Goal: Task Accomplishment & Management: Use online tool/utility

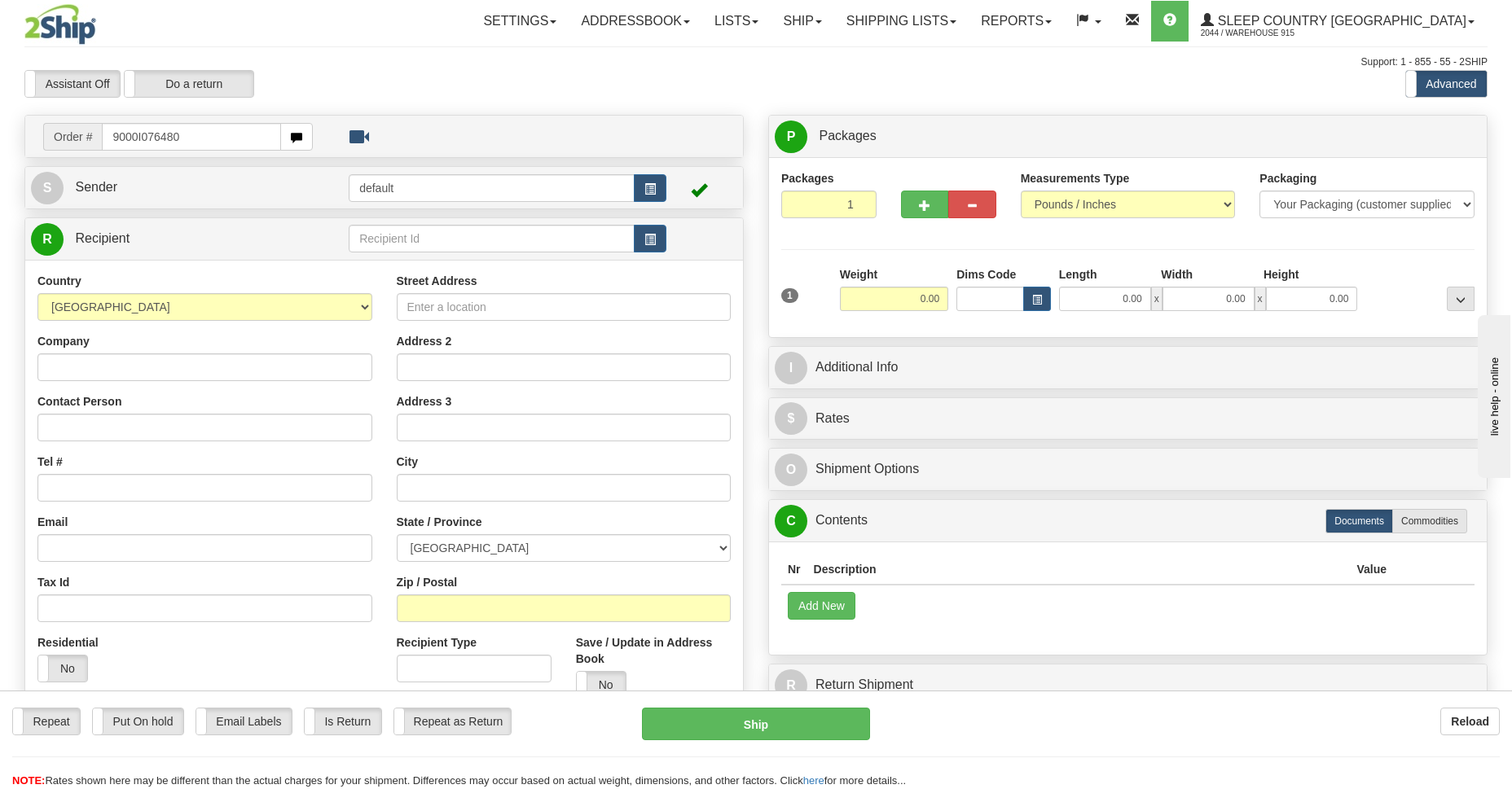
type input "9000I076480"
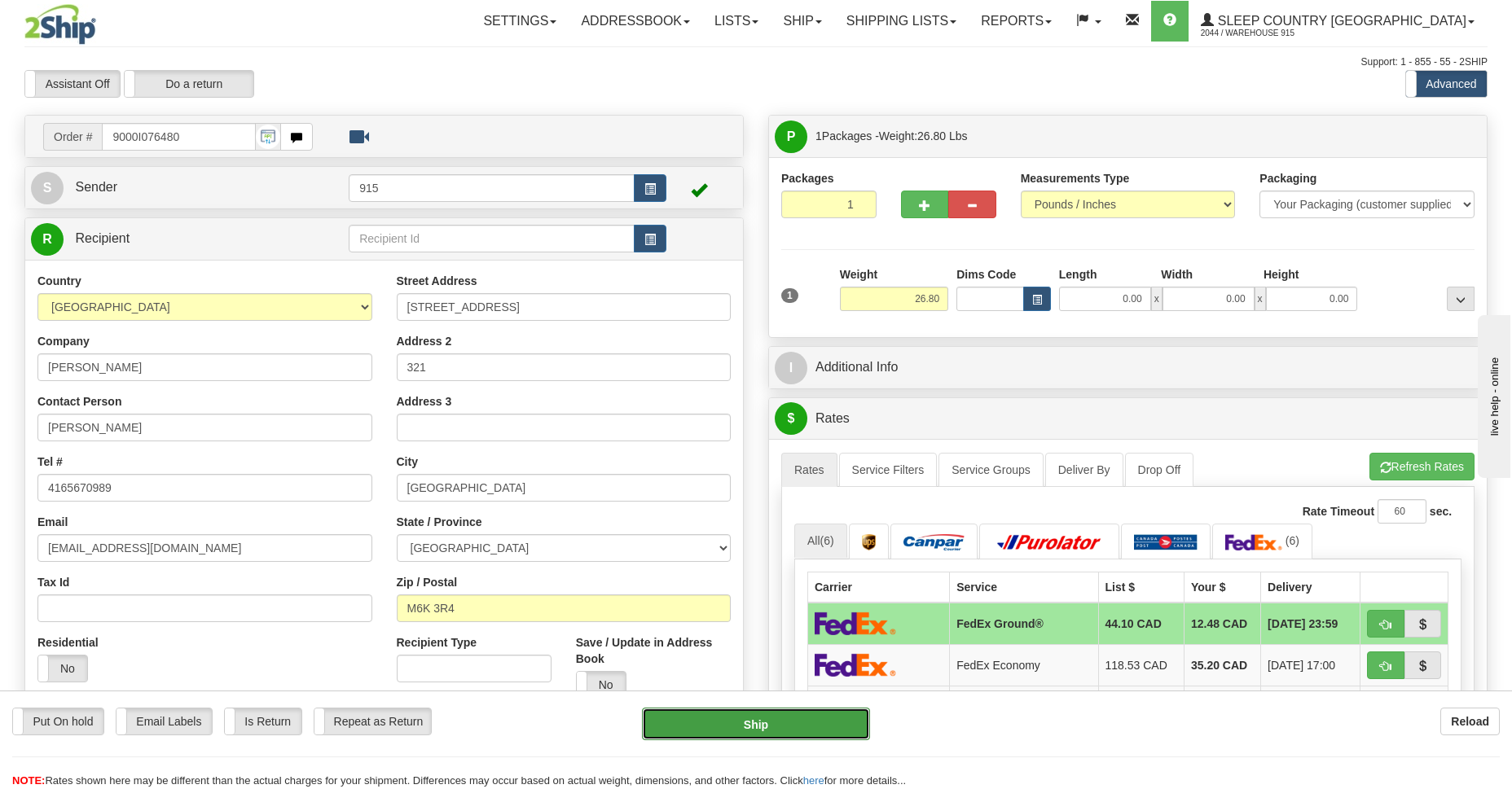
click at [781, 717] on button "Ship" at bounding box center [755, 724] width 227 height 32
type input "92"
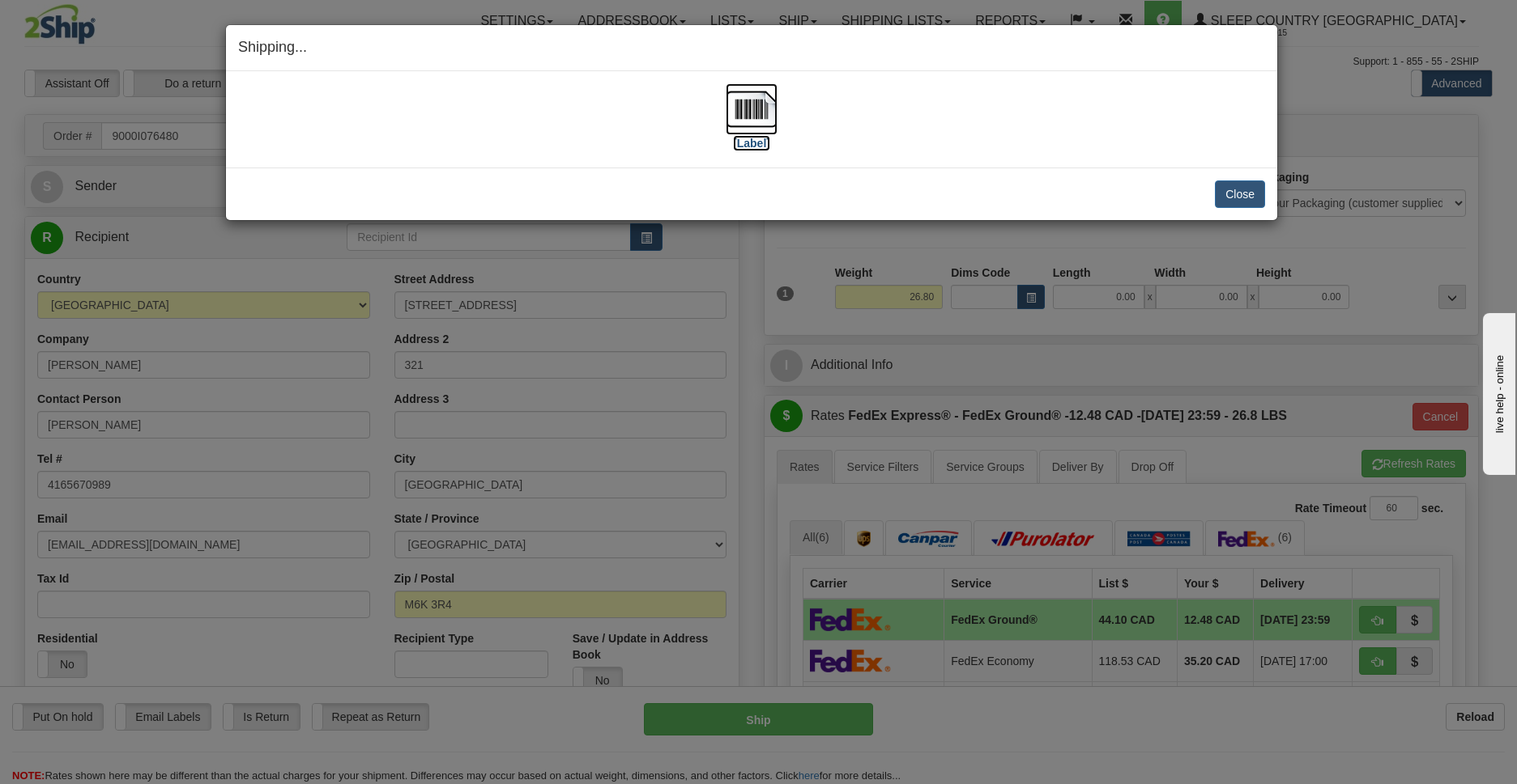
click at [752, 111] on img at bounding box center [751, 109] width 52 height 52
drag, startPoint x: 1227, startPoint y: 192, endPoint x: 1236, endPoint y: 192, distance: 9.0
click at [1233, 192] on button "Close" at bounding box center [1239, 194] width 50 height 27
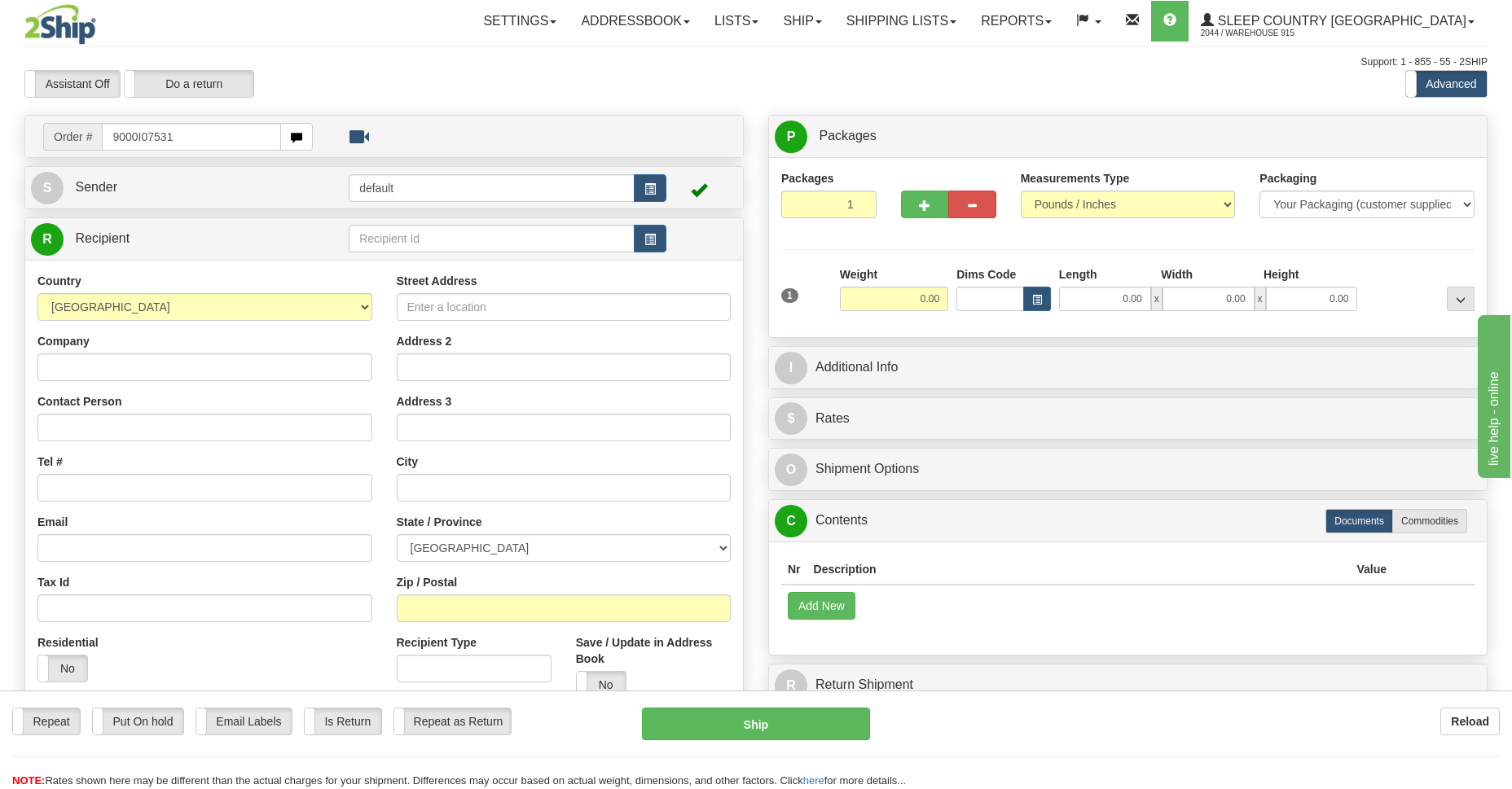
type input "9000I075313"
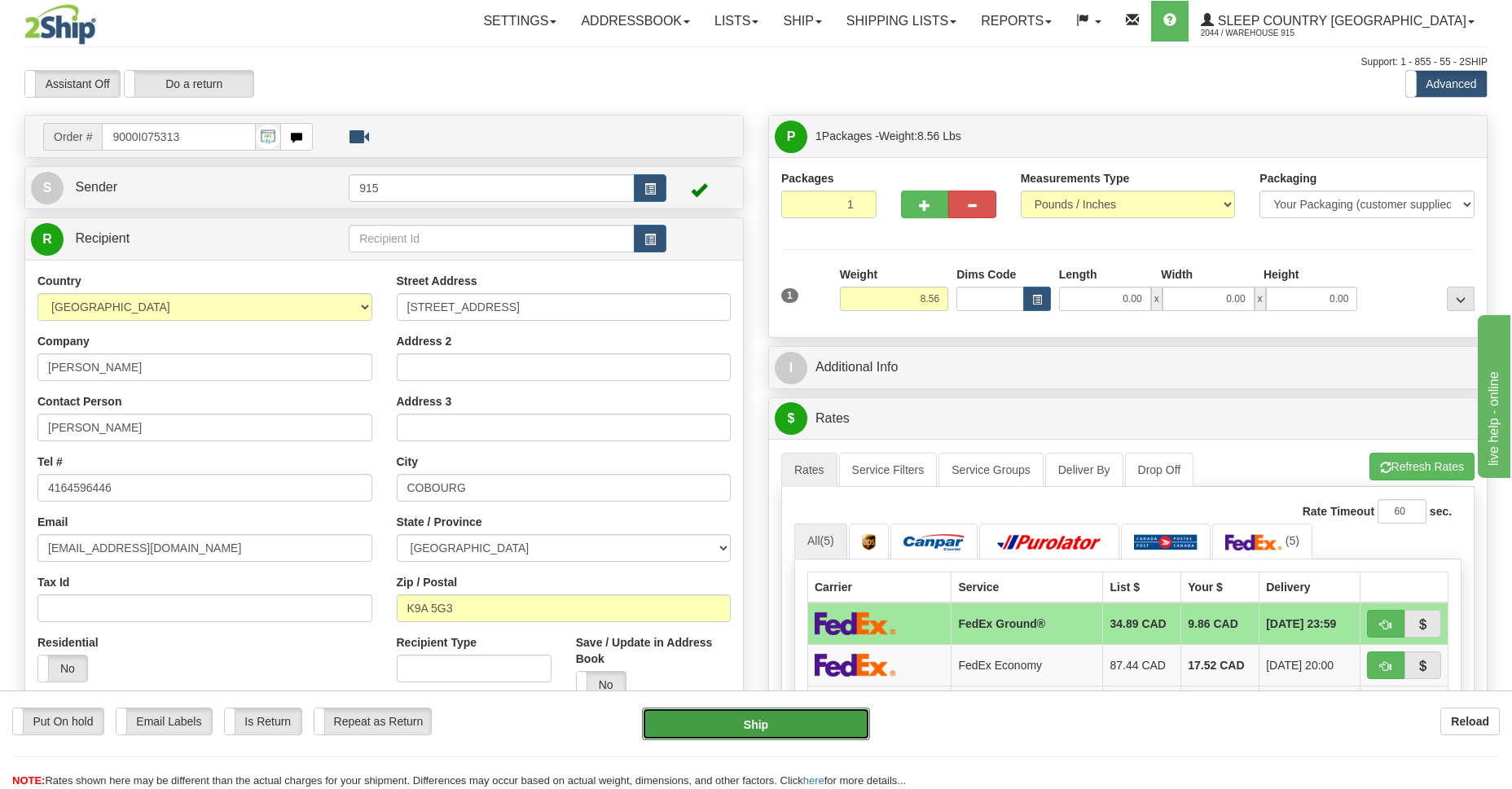
click at [790, 726] on button "Ship" at bounding box center [755, 724] width 227 height 32
type input "92"
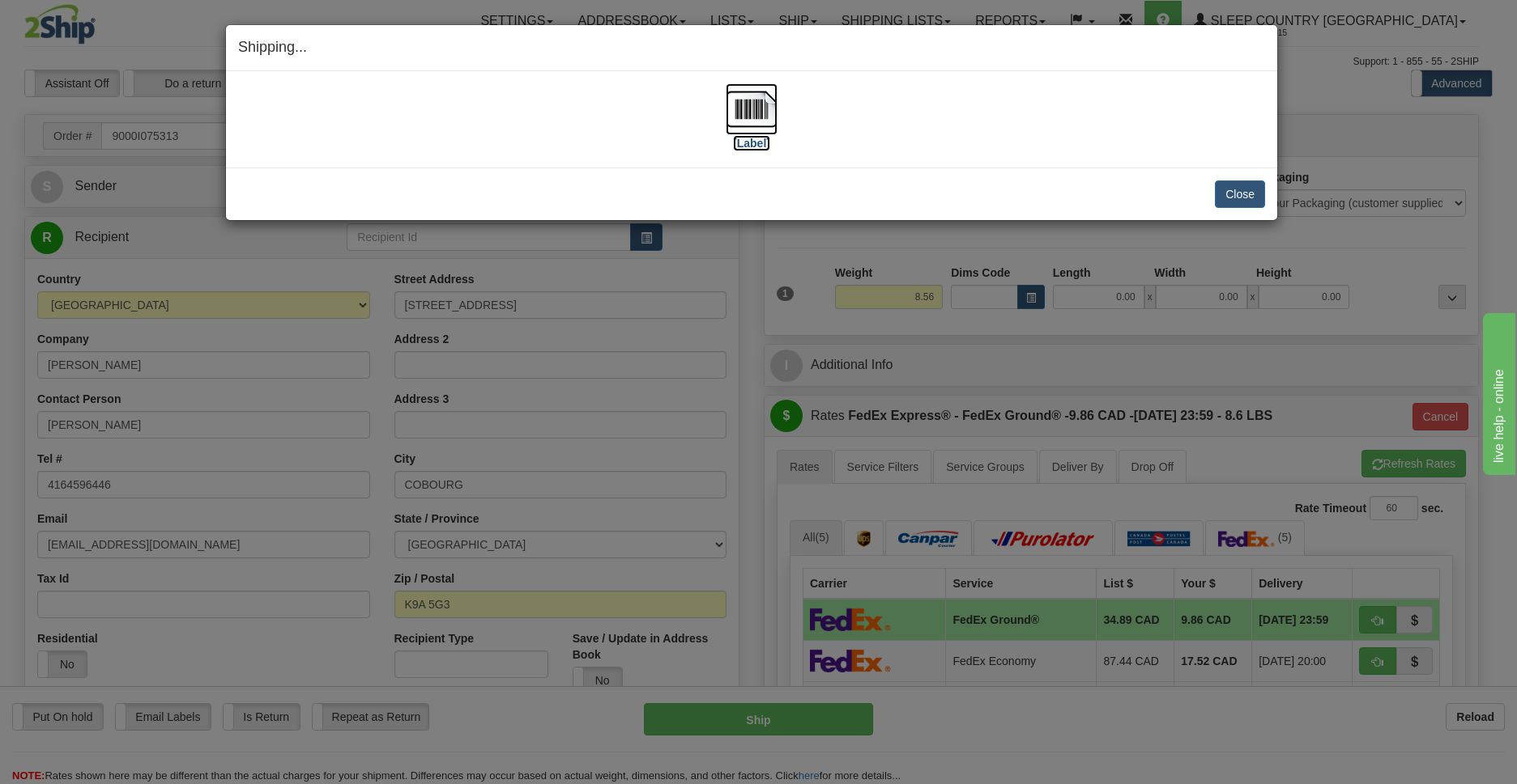
click at [750, 101] on img at bounding box center [751, 109] width 52 height 52
click at [1236, 189] on button "Close" at bounding box center [1239, 194] width 50 height 27
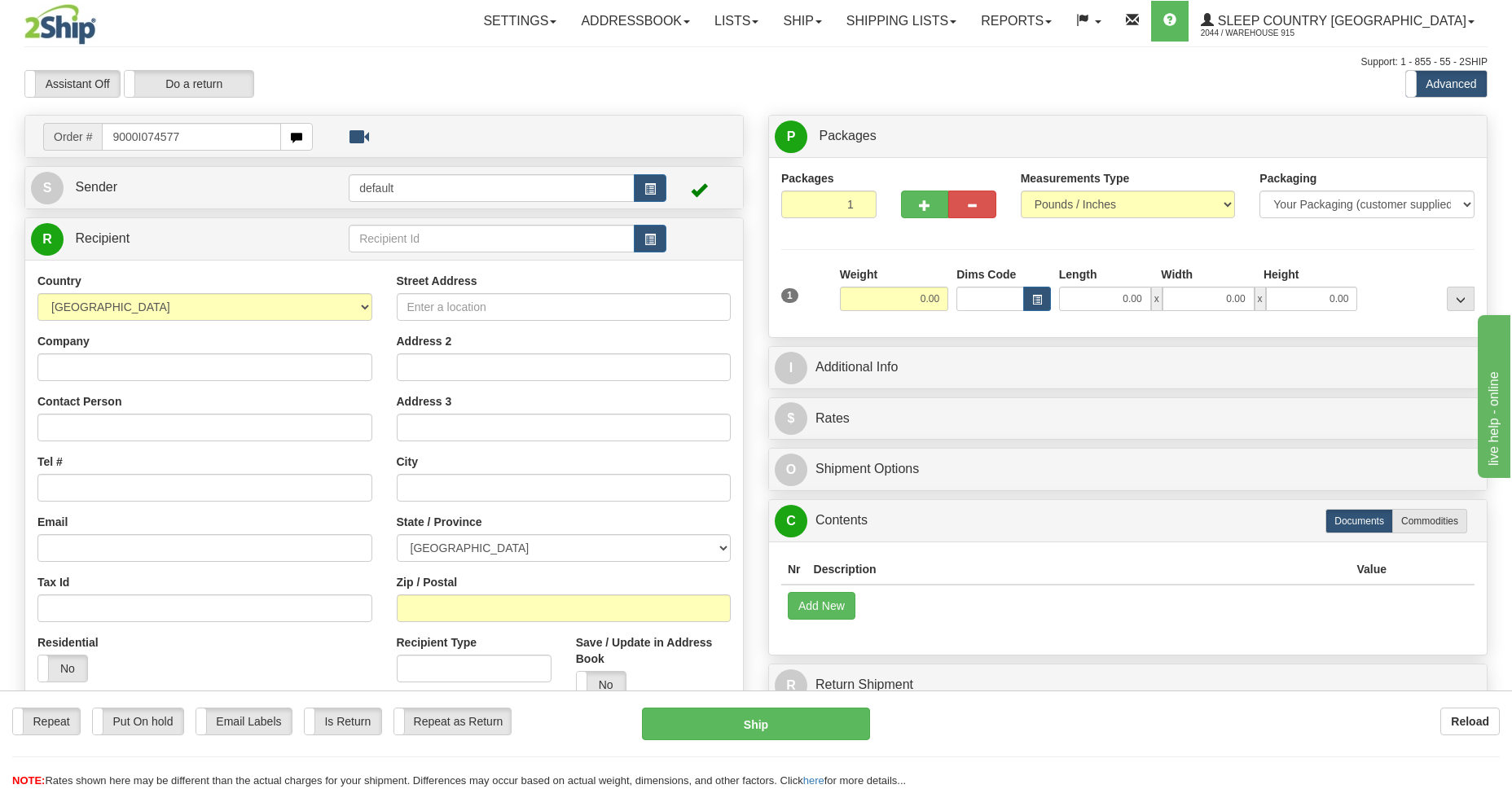
type input "9000I074577"
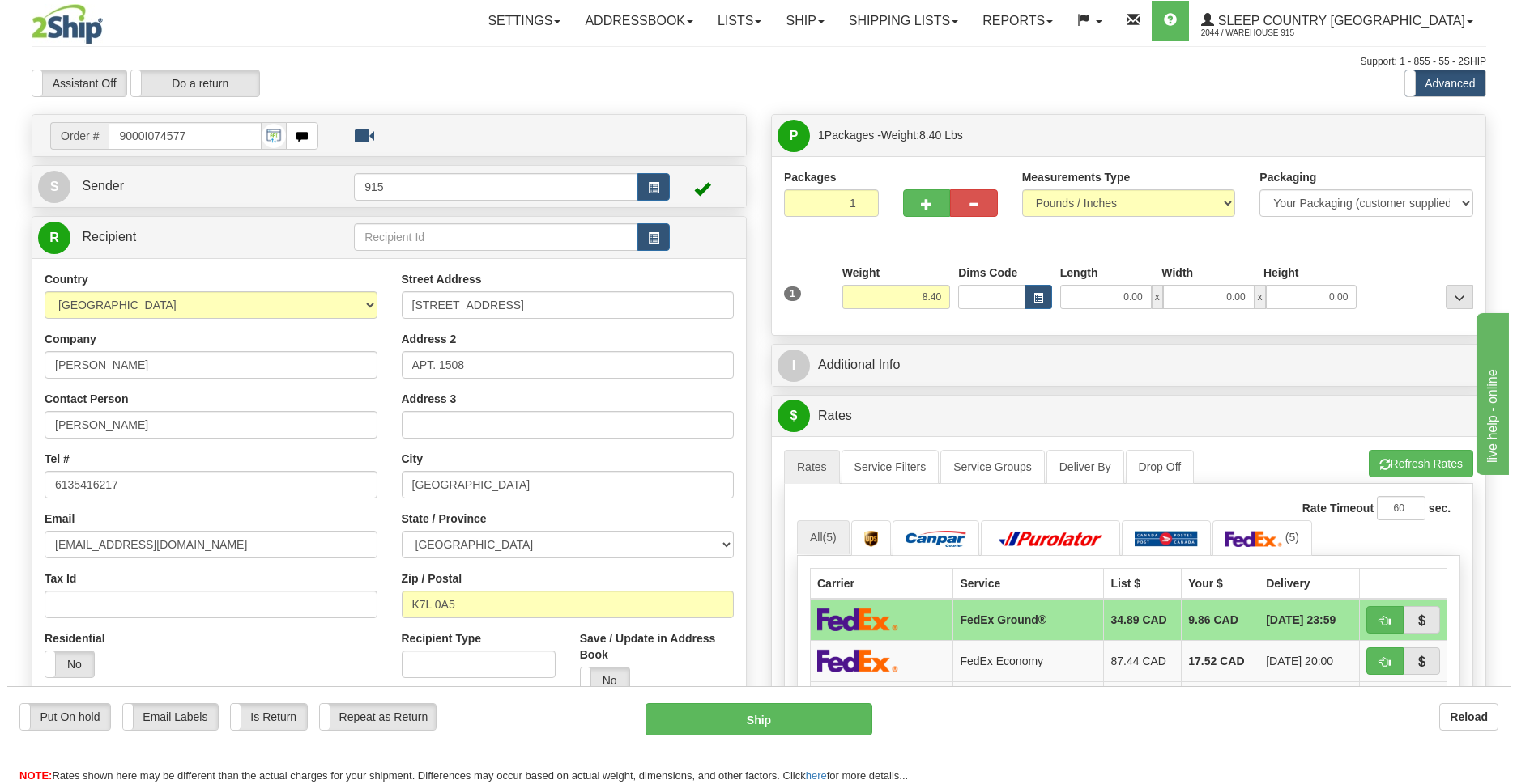
scroll to position [117, 0]
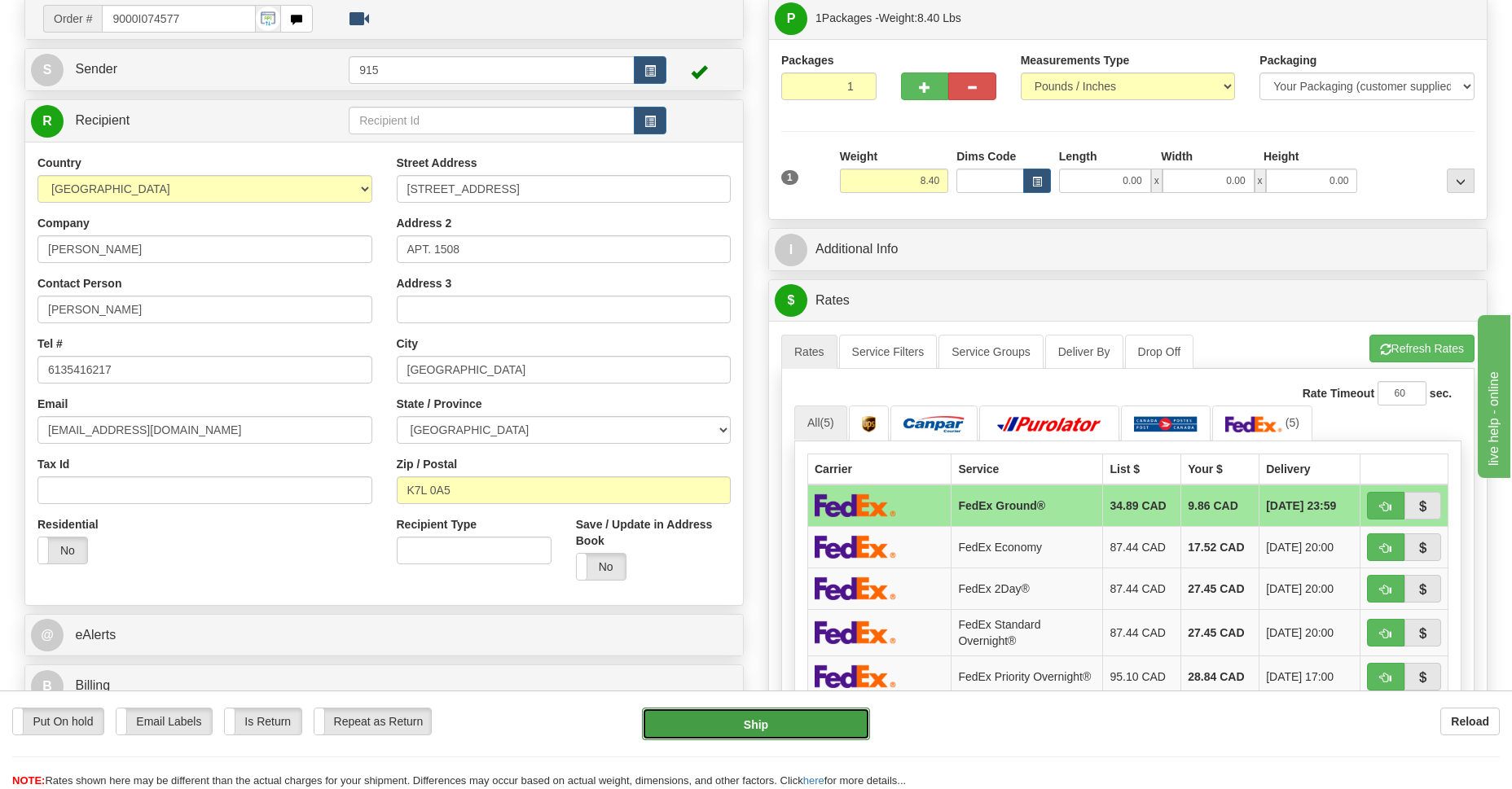
click at [756, 720] on button "Ship" at bounding box center [755, 724] width 227 height 32
type input "92"
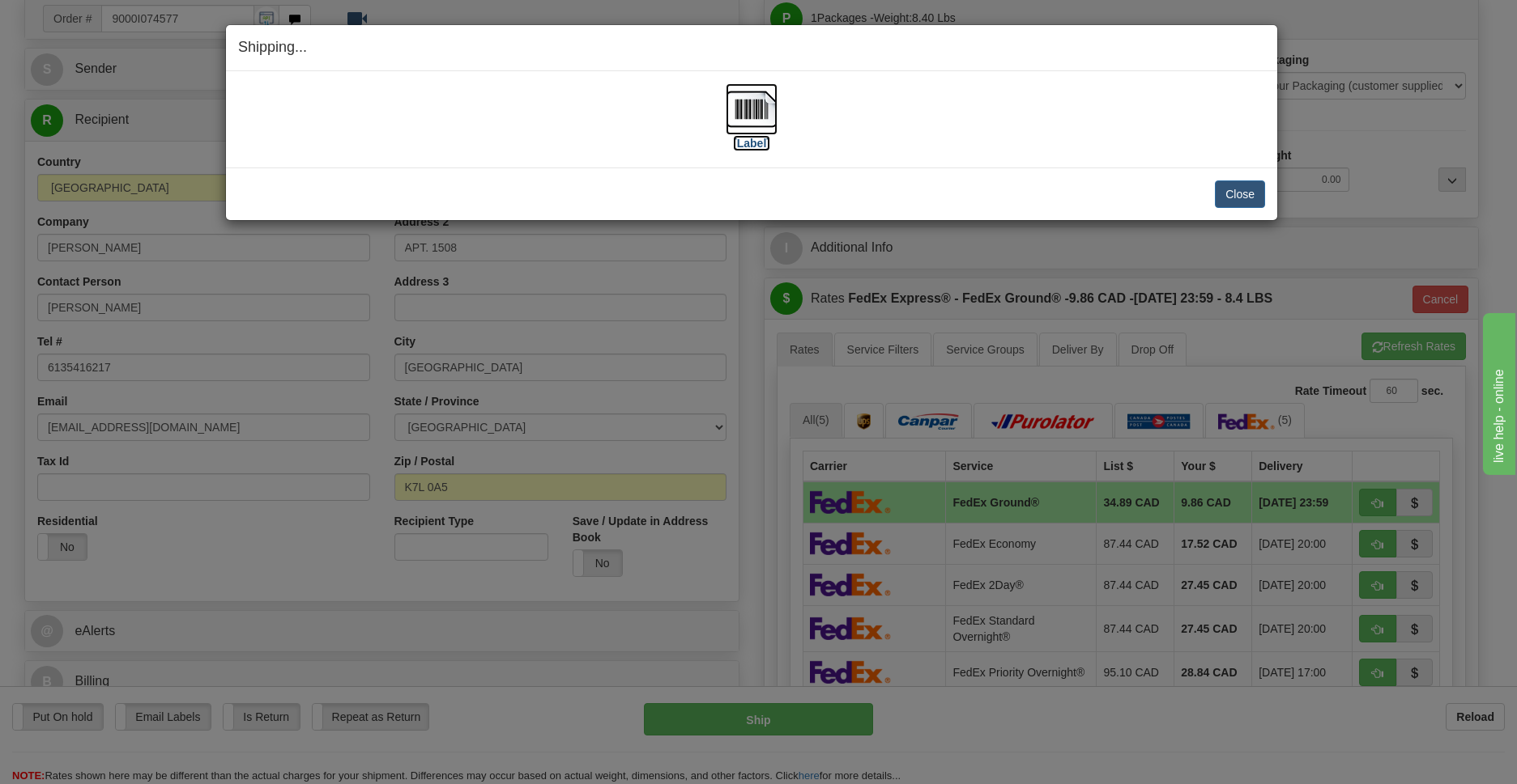
click at [755, 121] on img at bounding box center [751, 109] width 52 height 52
click at [1233, 196] on button "Close" at bounding box center [1239, 194] width 50 height 27
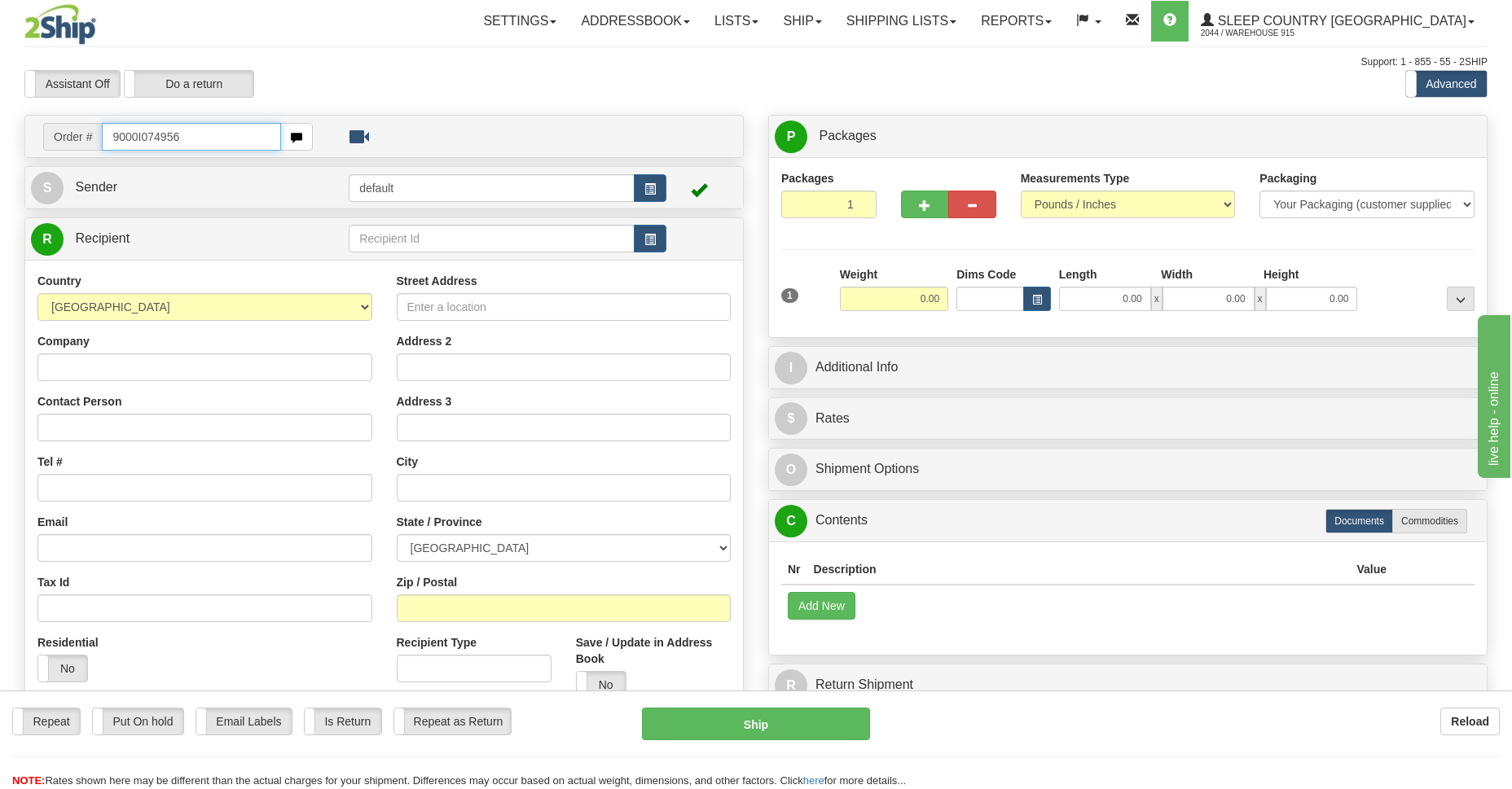
type input "9000I074956"
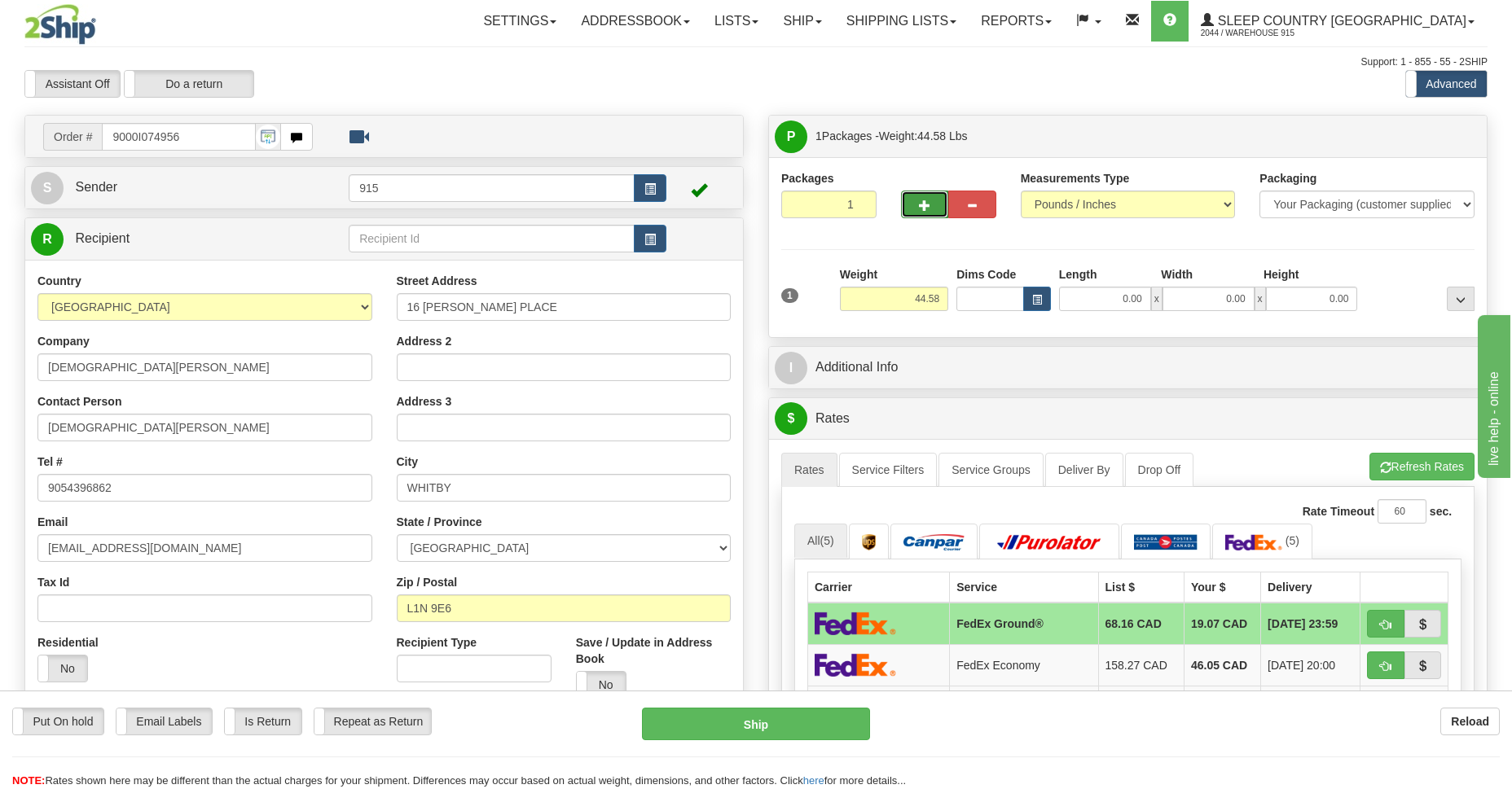
click at [923, 212] on button "button" at bounding box center [925, 204] width 48 height 28
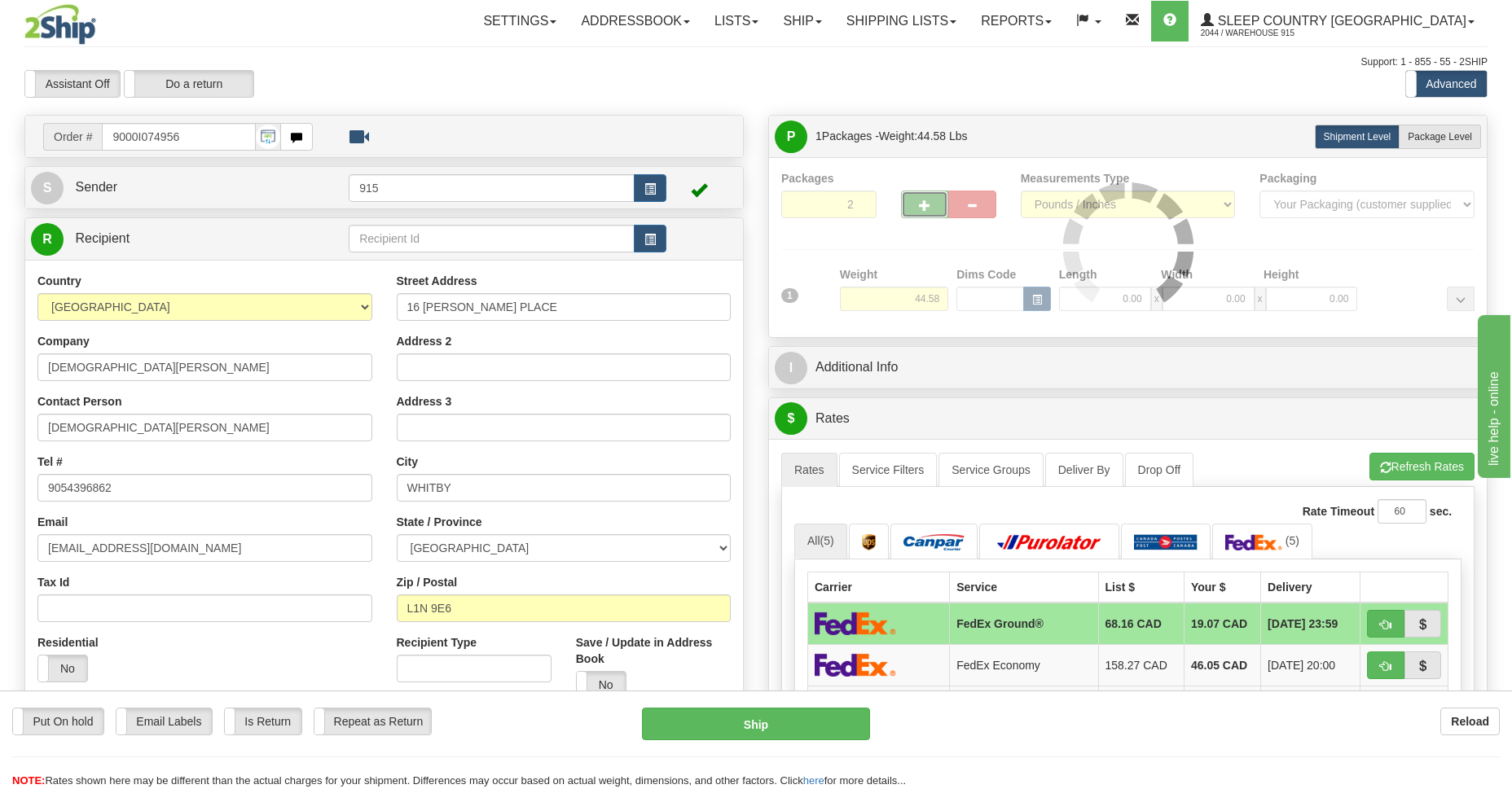
click at [923, 212] on div at bounding box center [1127, 247] width 693 height 155
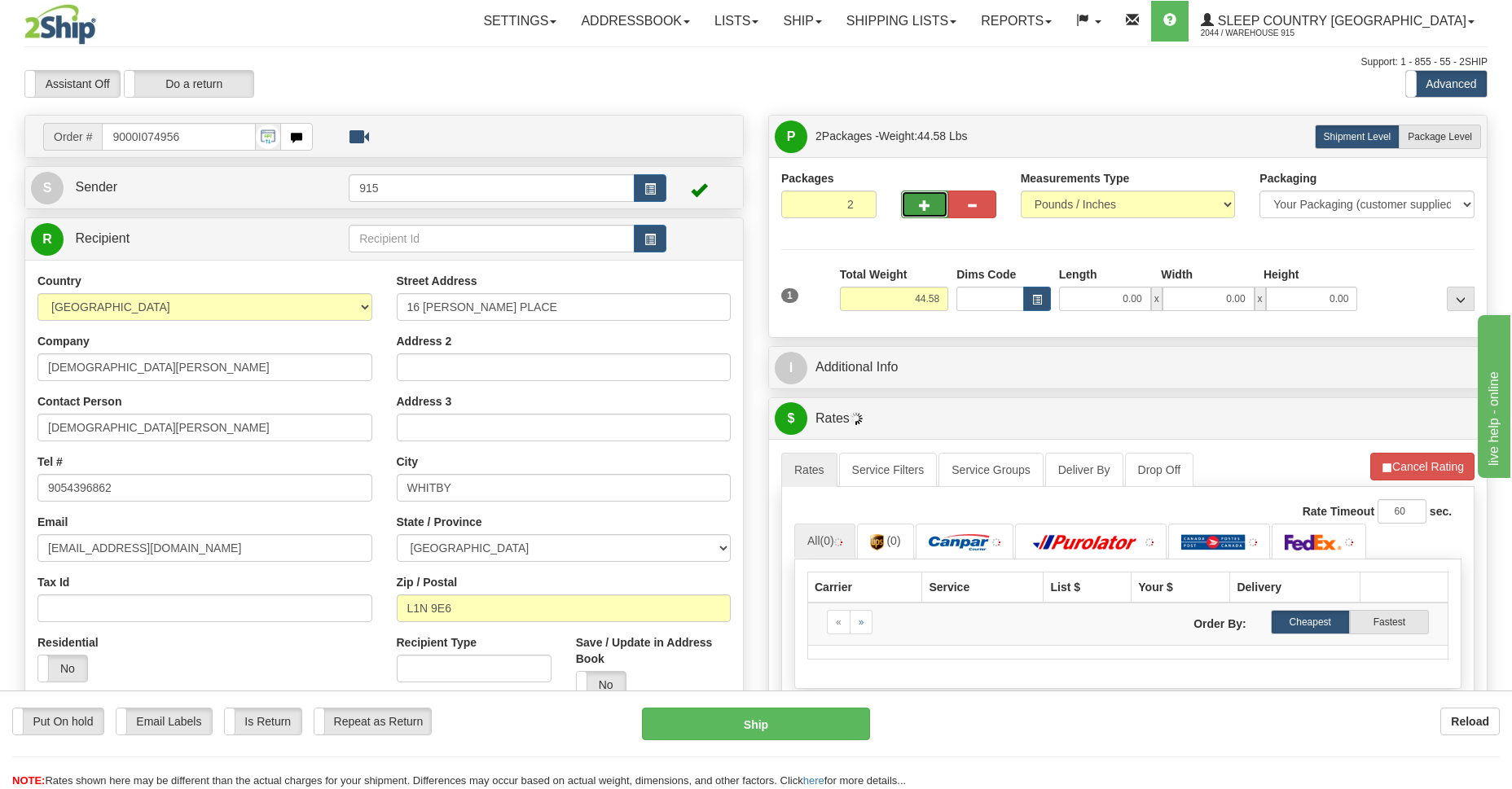
click at [920, 204] on span "button" at bounding box center [925, 205] width 11 height 10
type input "3"
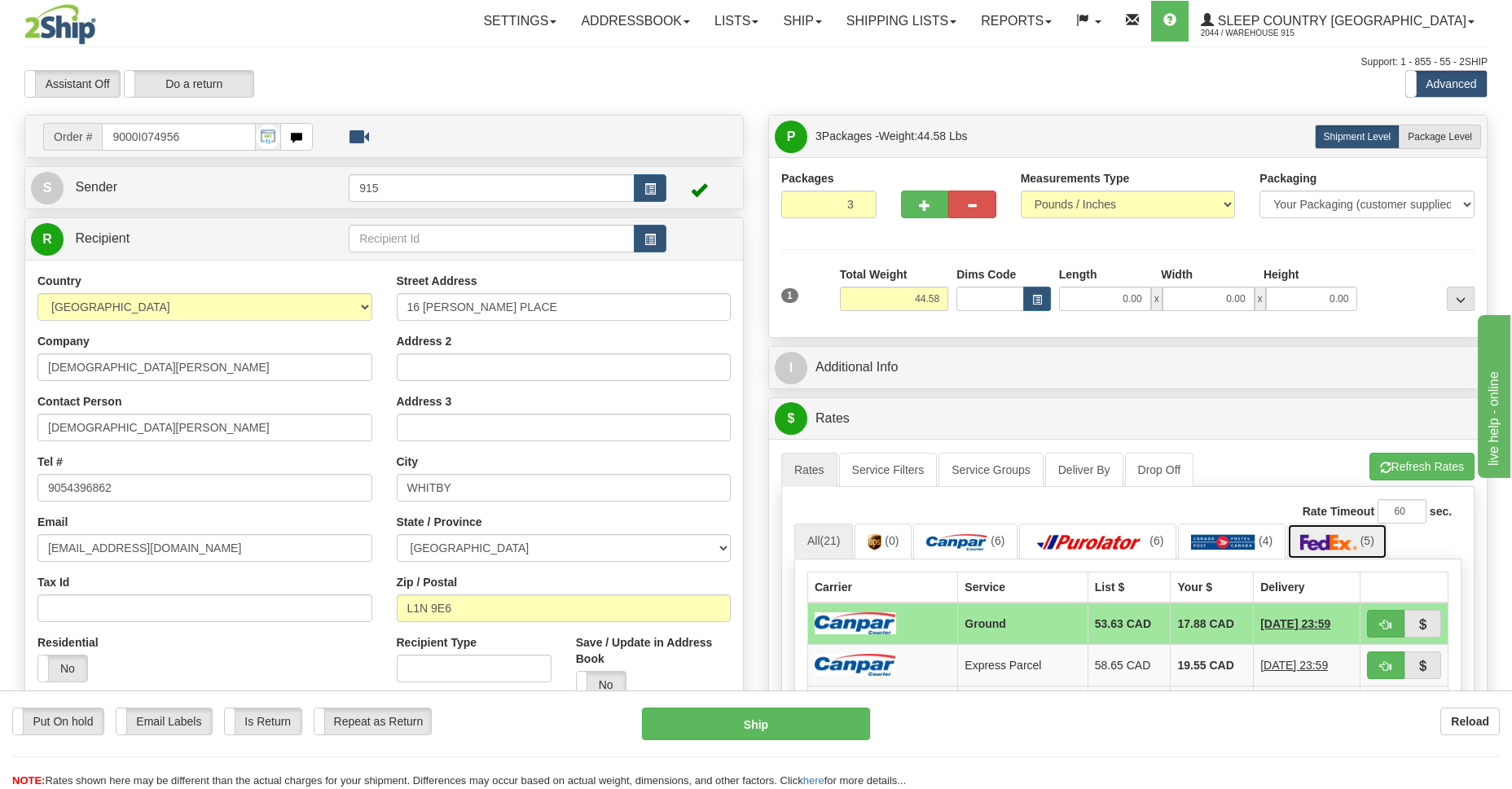
click at [1319, 544] on img at bounding box center [1329, 542] width 57 height 16
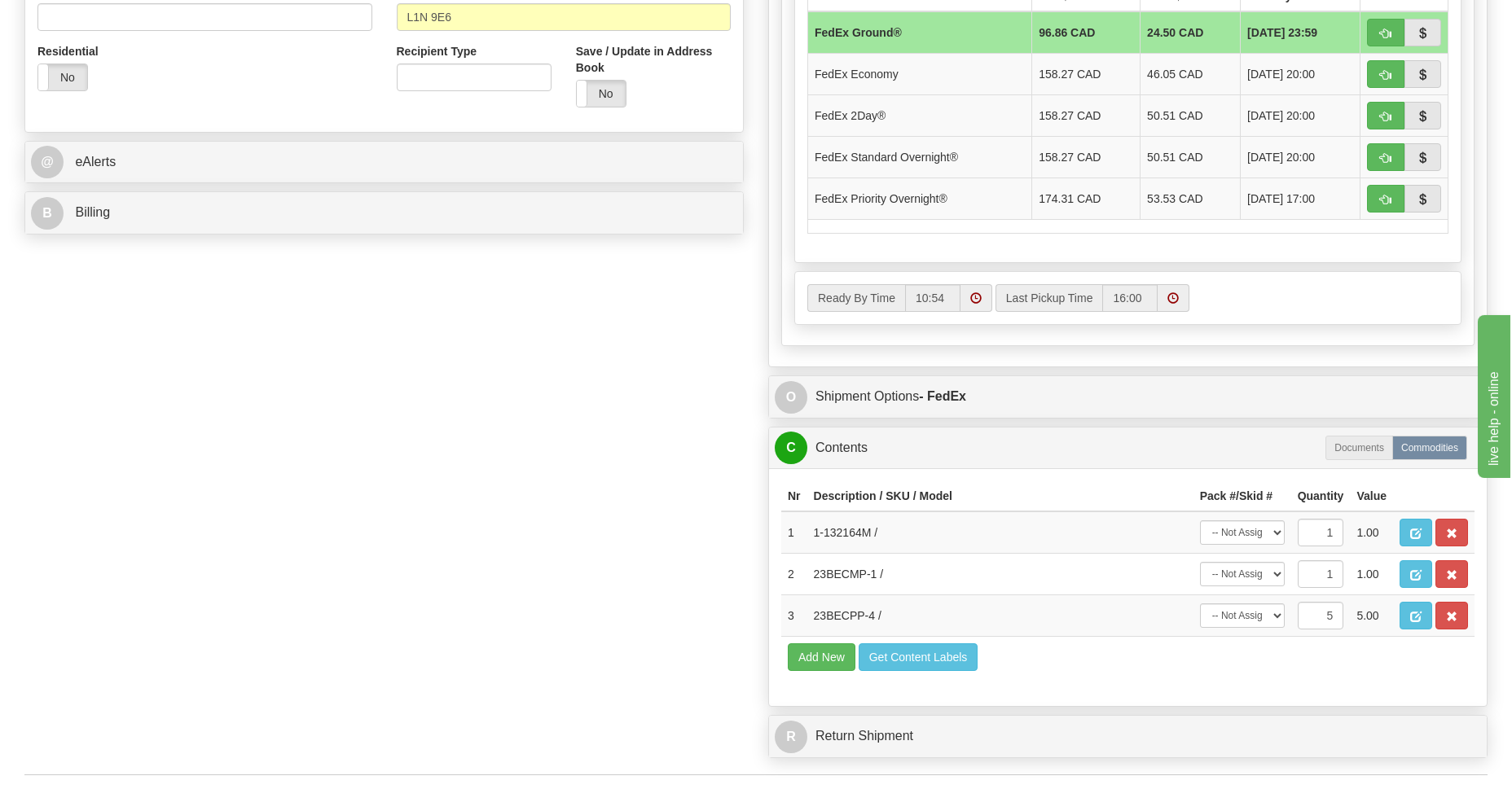
scroll to position [710, 0]
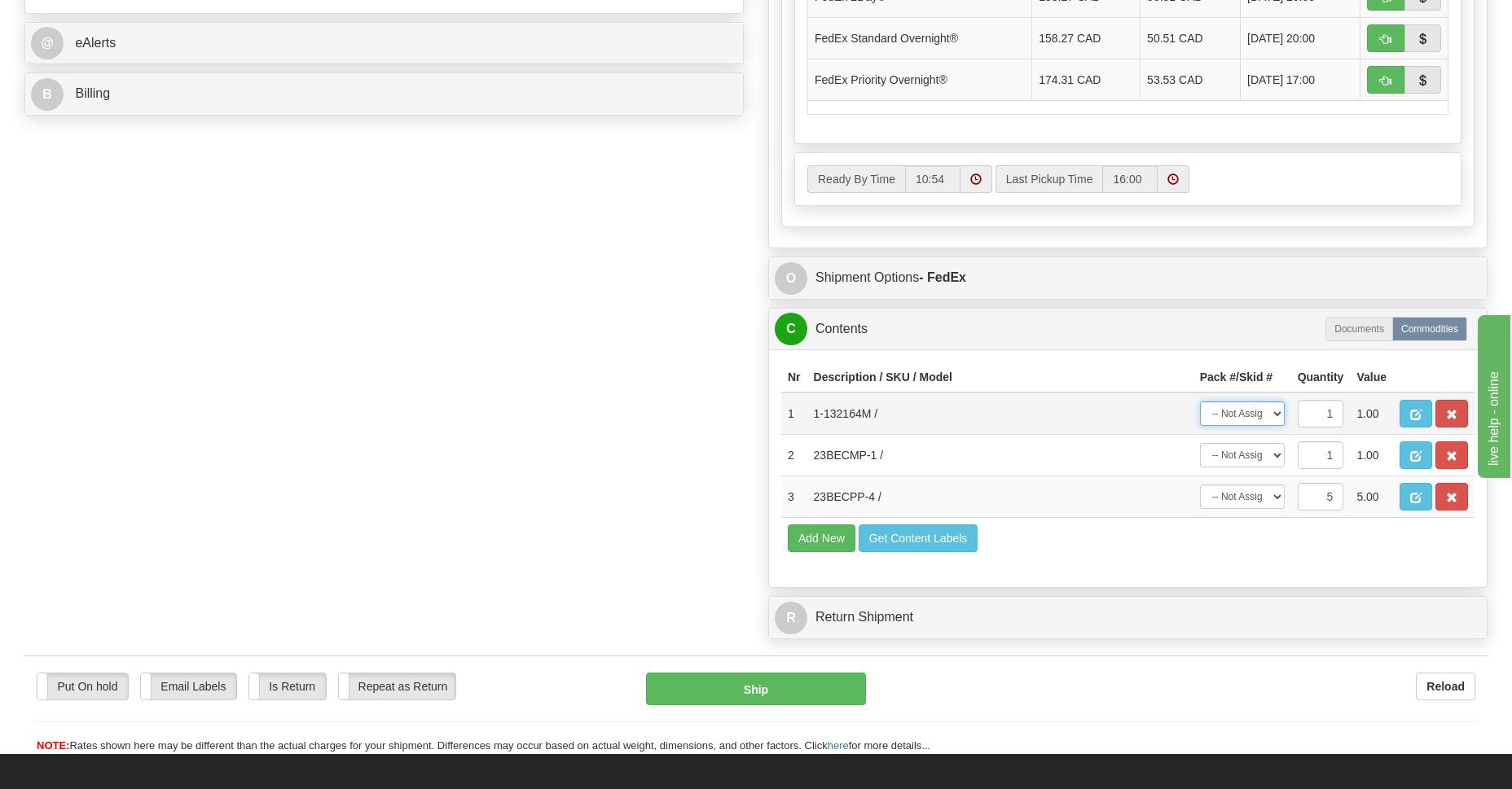
click at [1274, 414] on select "-- Not Assigned -- Package 1 Package 2 Package 3" at bounding box center [1241, 414] width 85 height 25
select select "0"
click at [1199, 401] on select "-- Not Assigned -- Package 1 Package 2 Package 3" at bounding box center [1241, 414] width 85 height 25
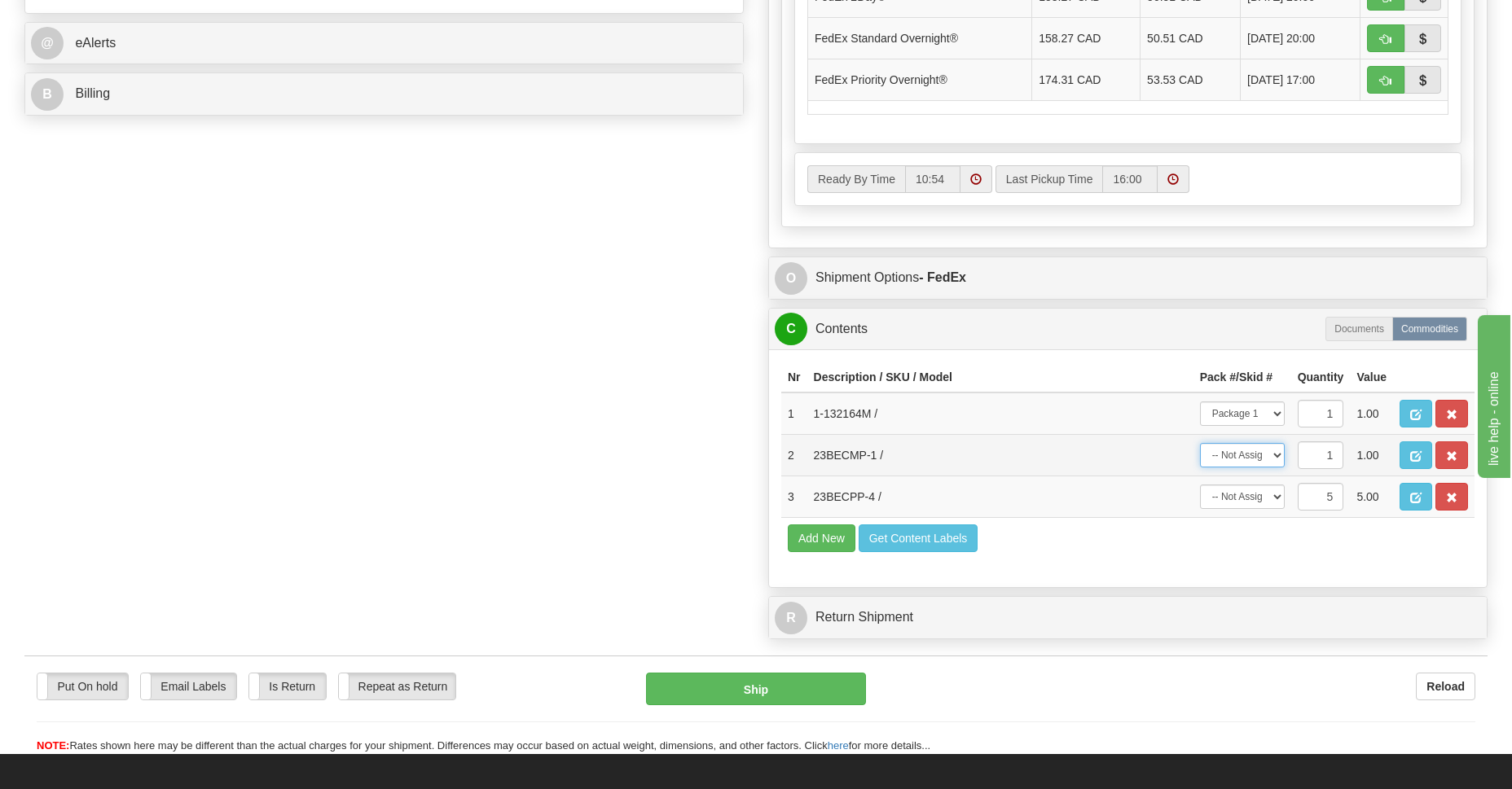
click at [1273, 456] on select "-- Not Assigned -- Package 1 Package 2 Package 3" at bounding box center [1241, 455] width 85 height 25
select select "1"
click at [1199, 443] on select "-- Not Assigned -- Package 1 Package 2 Package 3" at bounding box center [1241, 455] width 85 height 25
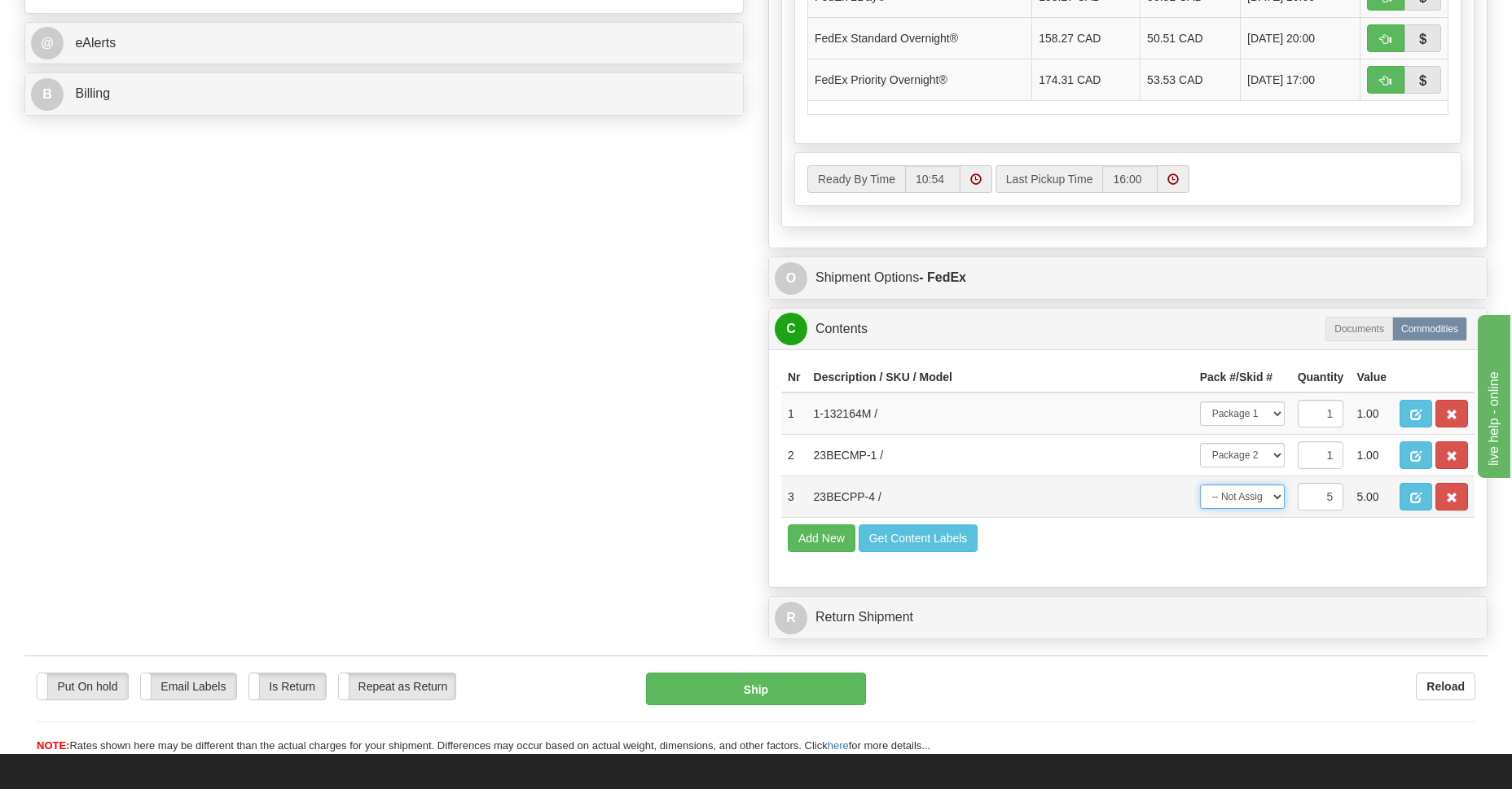
click at [1276, 497] on select "-- Not Assigned -- Package 1 Package 2 Package 3 Split" at bounding box center [1241, 497] width 85 height 25
select select "SPLIT"
click at [1199, 485] on select "-- Not Assigned -- Package 1 Package 2 Package 3 Split" at bounding box center [1241, 497] width 85 height 25
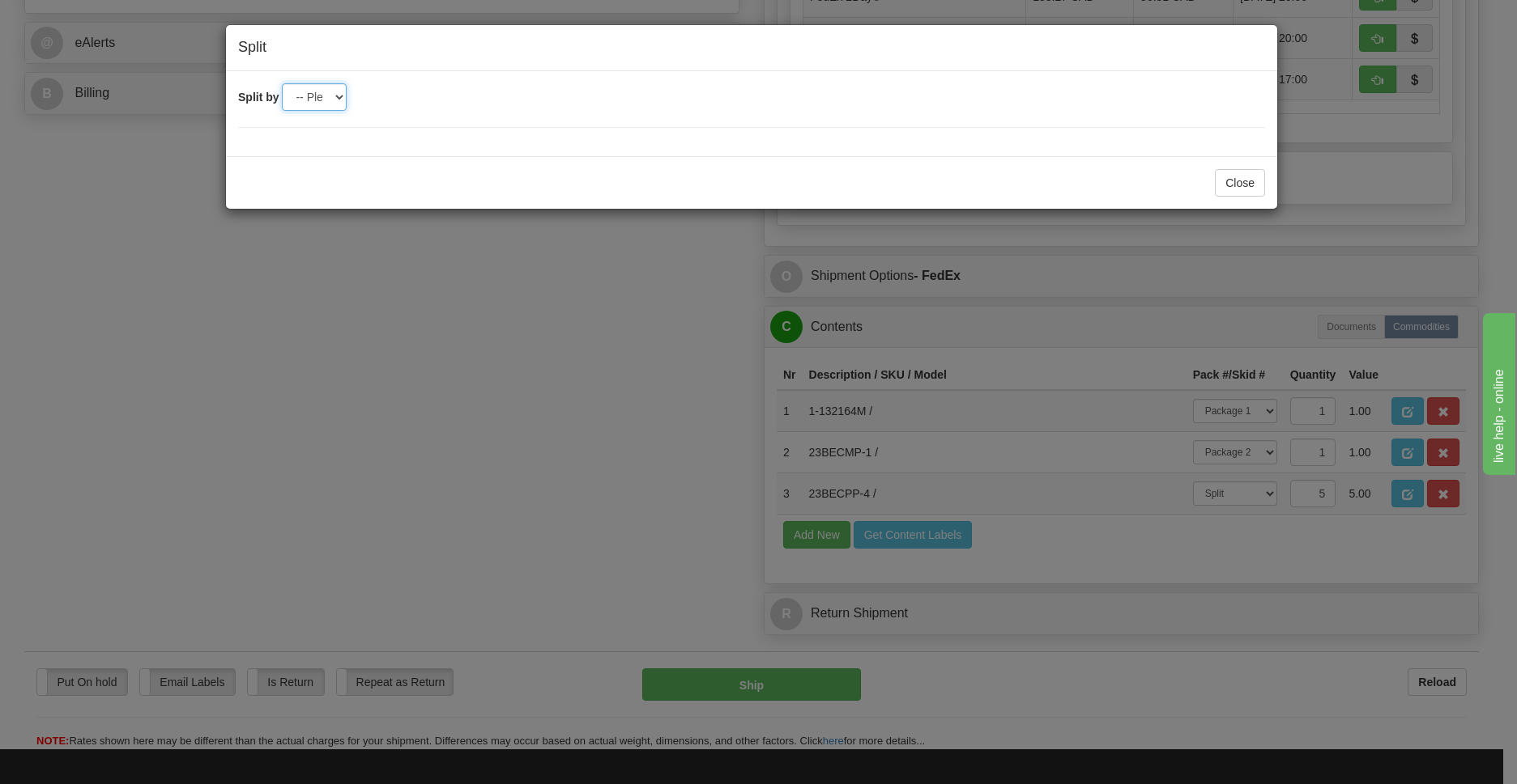
click at [332, 98] on select "-- Please select -- 2 3" at bounding box center [314, 96] width 65 height 27
select select "3"
click at [282, 83] on select "-- Please select -- 2 3" at bounding box center [314, 96] width 65 height 27
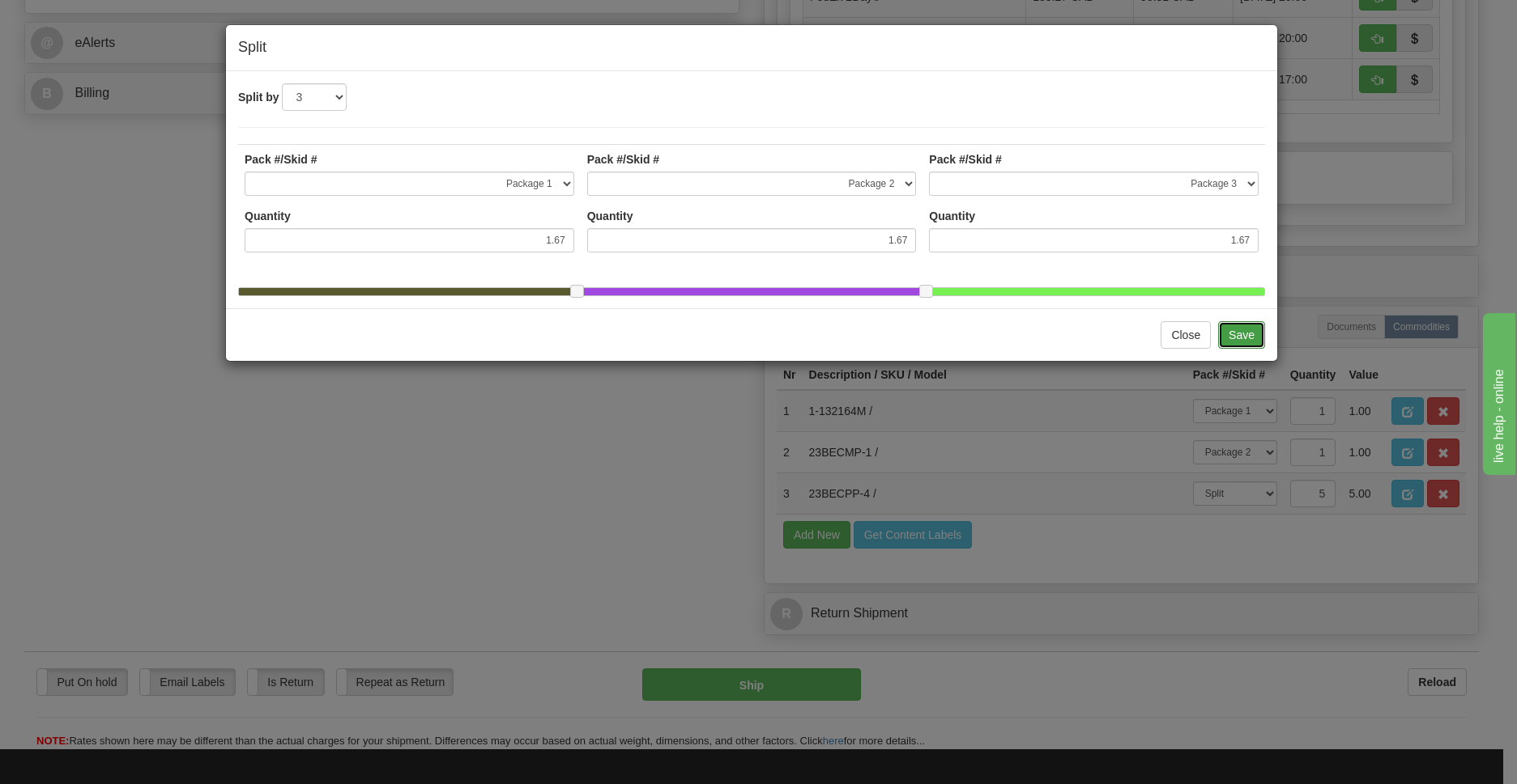
click at [1246, 343] on button "Save" at bounding box center [1242, 334] width 47 height 27
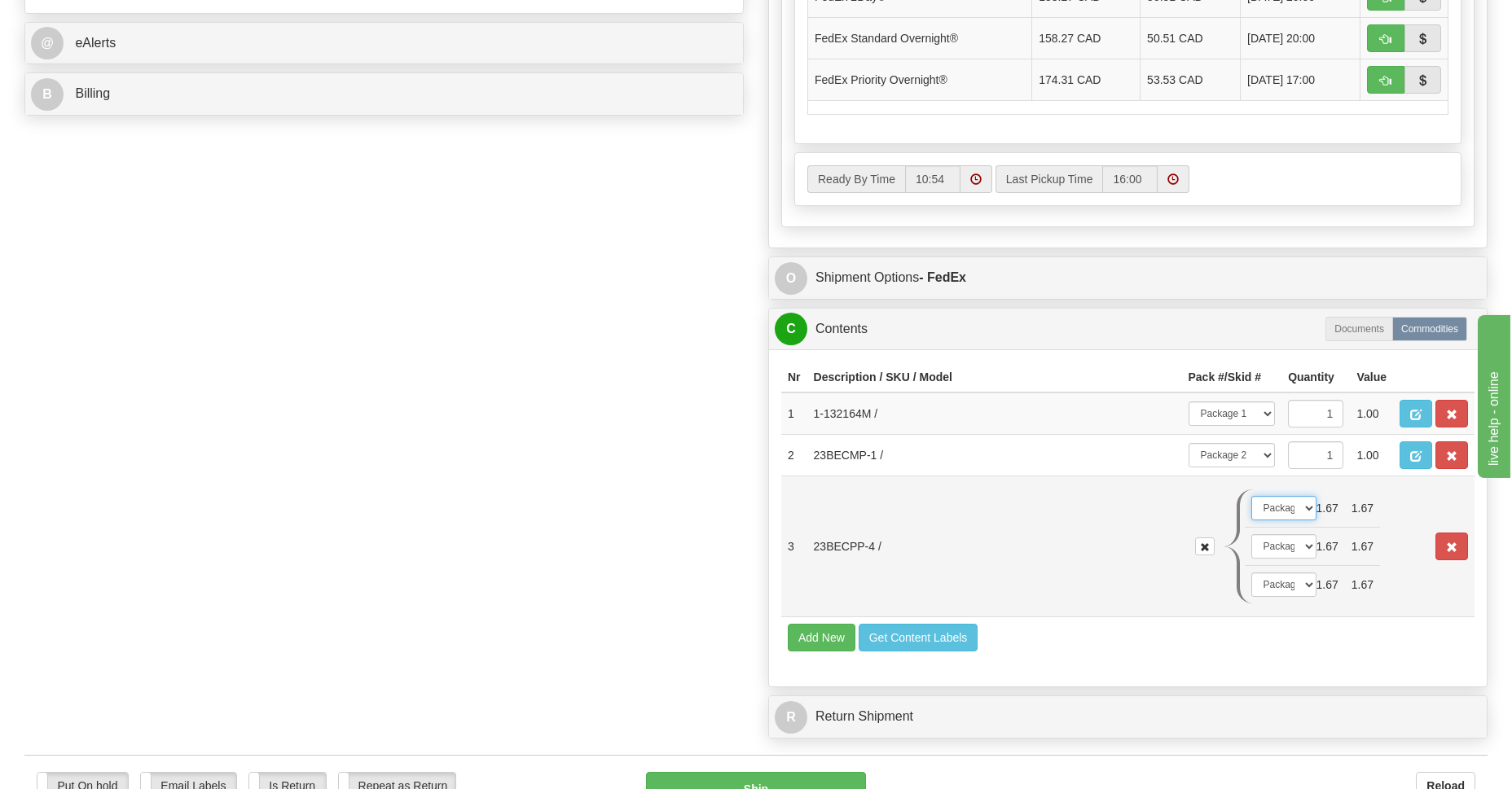
click at [1306, 512] on select "-- Not Assigned -- Package 1 Package 2 Package 3" at bounding box center [1283, 509] width 66 height 25
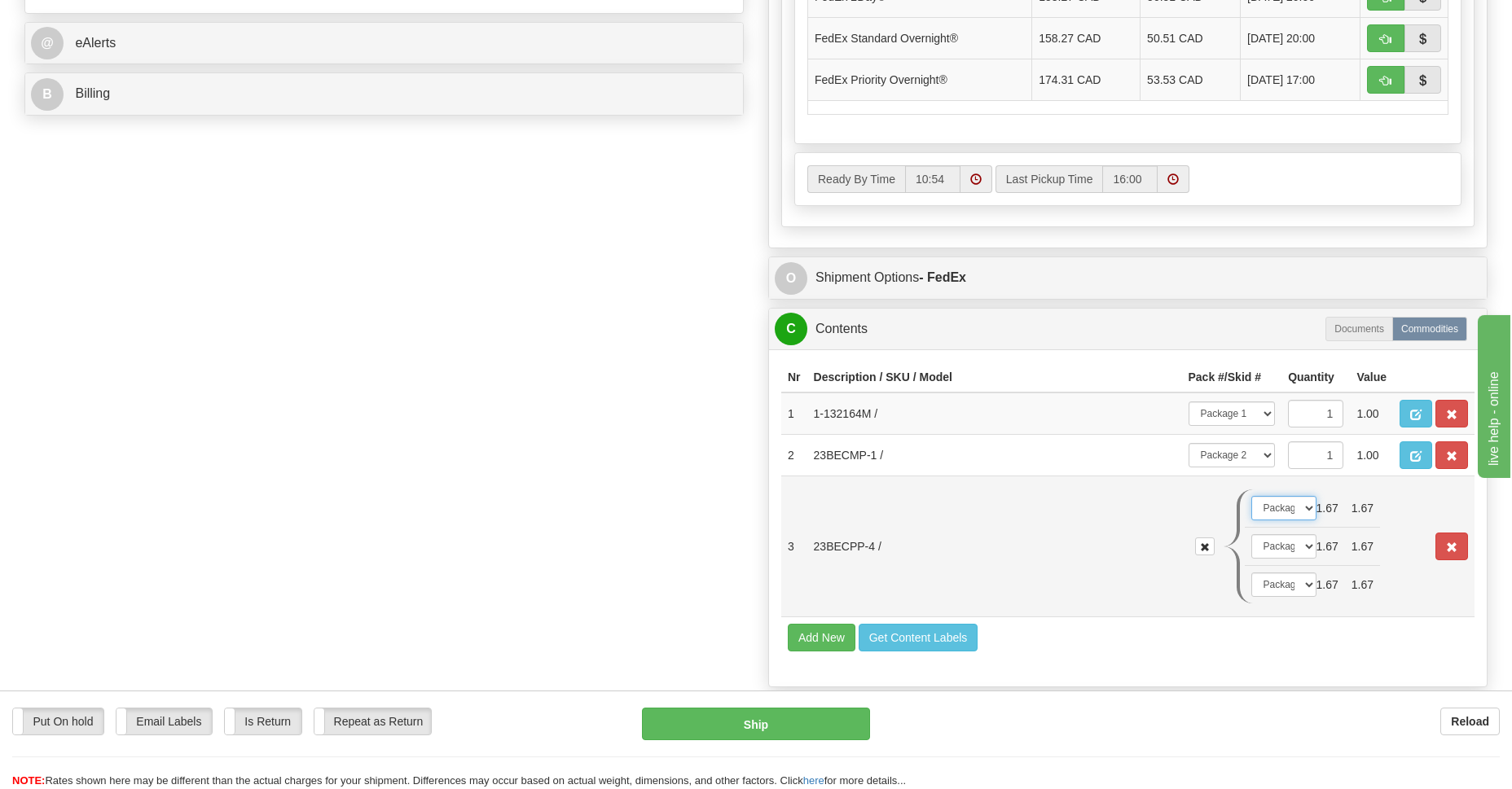
select select "1"
click at [1251, 496] on select "-- Not Assigned -- Package 1 Package 2 Package 3" at bounding box center [1283, 509] width 66 height 25
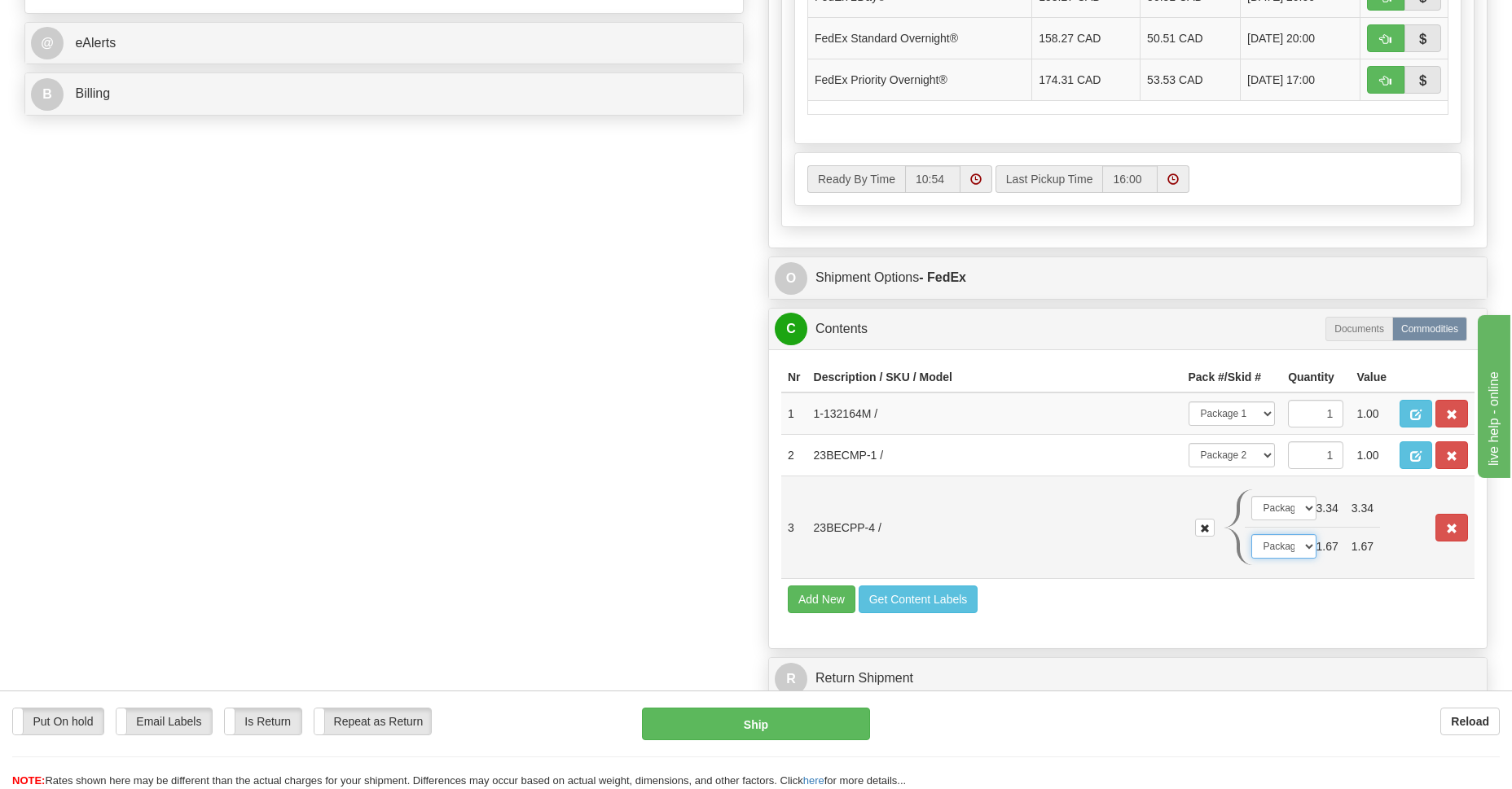
click at [1302, 543] on select "-- Not Assigned -- Package 1 Package 2 Package 3" at bounding box center [1283, 547] width 66 height 25
click at [1251, 534] on select "-- Not Assigned -- Package 1 Package 2 Package 3" at bounding box center [1283, 547] width 66 height 25
click at [1308, 514] on select "-- Not Assigned -- Package 1 Package 2 Package 3" at bounding box center [1283, 509] width 66 height 25
click at [1251, 496] on select "-- Not Assigned -- Package 1 Package 2 Package 3" at bounding box center [1283, 509] width 66 height 25
click at [1301, 549] on select "-- Not Assigned -- Package 1 Package 2 Package 3" at bounding box center [1283, 547] width 66 height 25
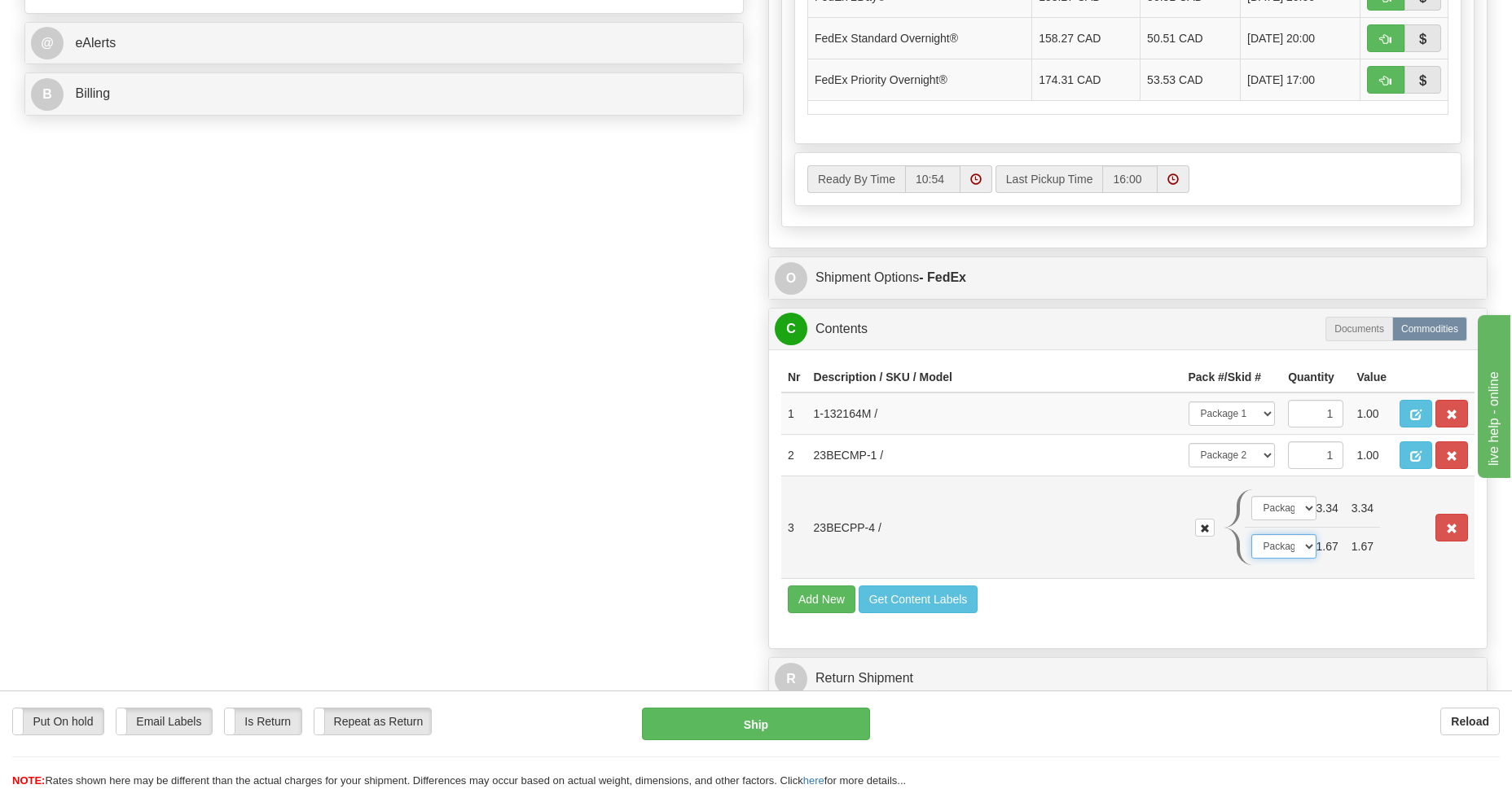
click at [1251, 534] on select "-- Not Assigned -- Package 1 Package 2 Package 3" at bounding box center [1283, 547] width 66 height 25
click at [1308, 508] on select "-- Not Assigned -- Package 1 Package 2 Package 3" at bounding box center [1283, 509] width 66 height 25
click at [1051, 538] on td "23BECPP-4 /" at bounding box center [994, 528] width 374 height 103
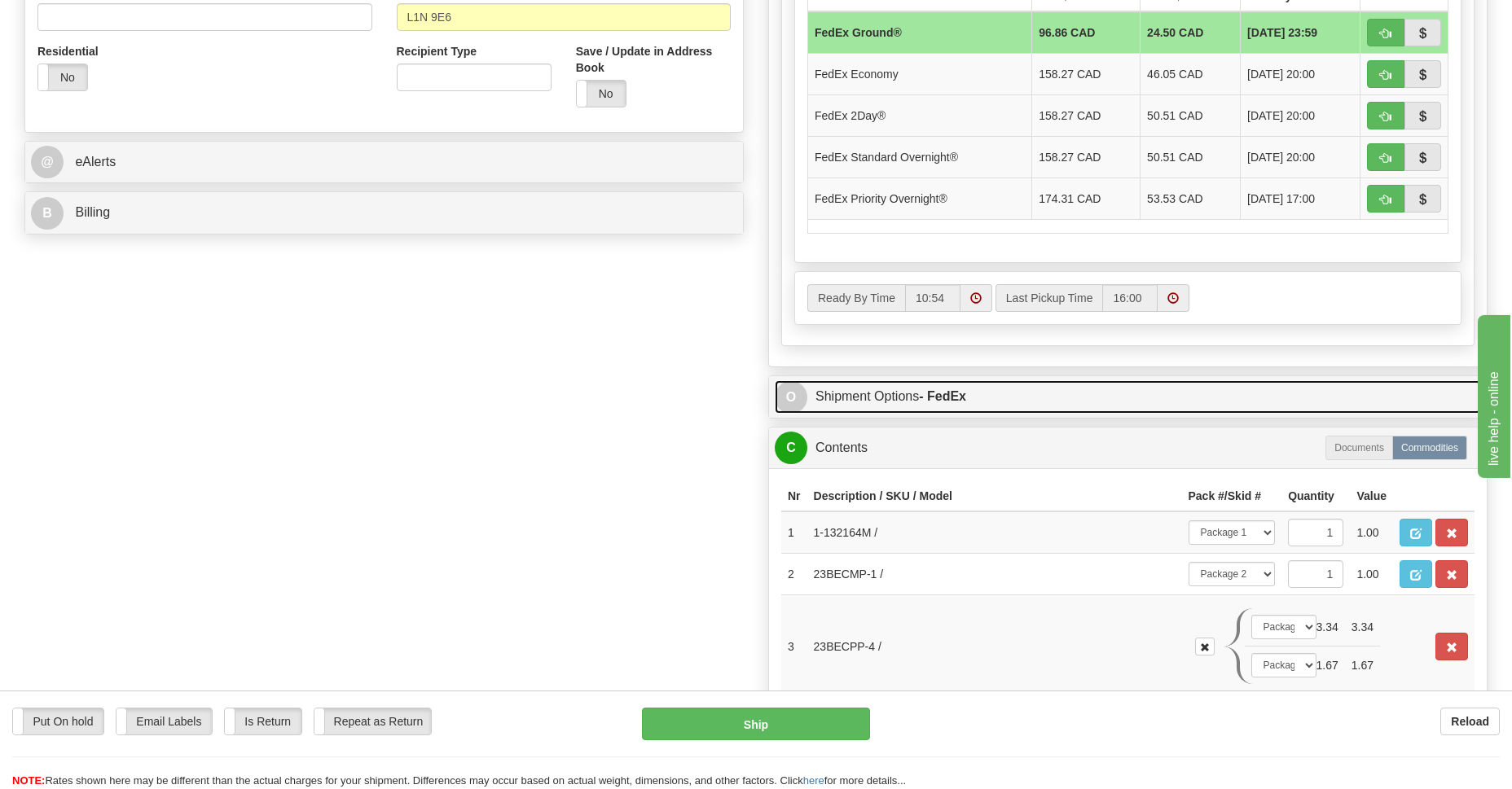
click at [880, 401] on link "O Shipment Options - FedEx" at bounding box center [1127, 396] width 706 height 33
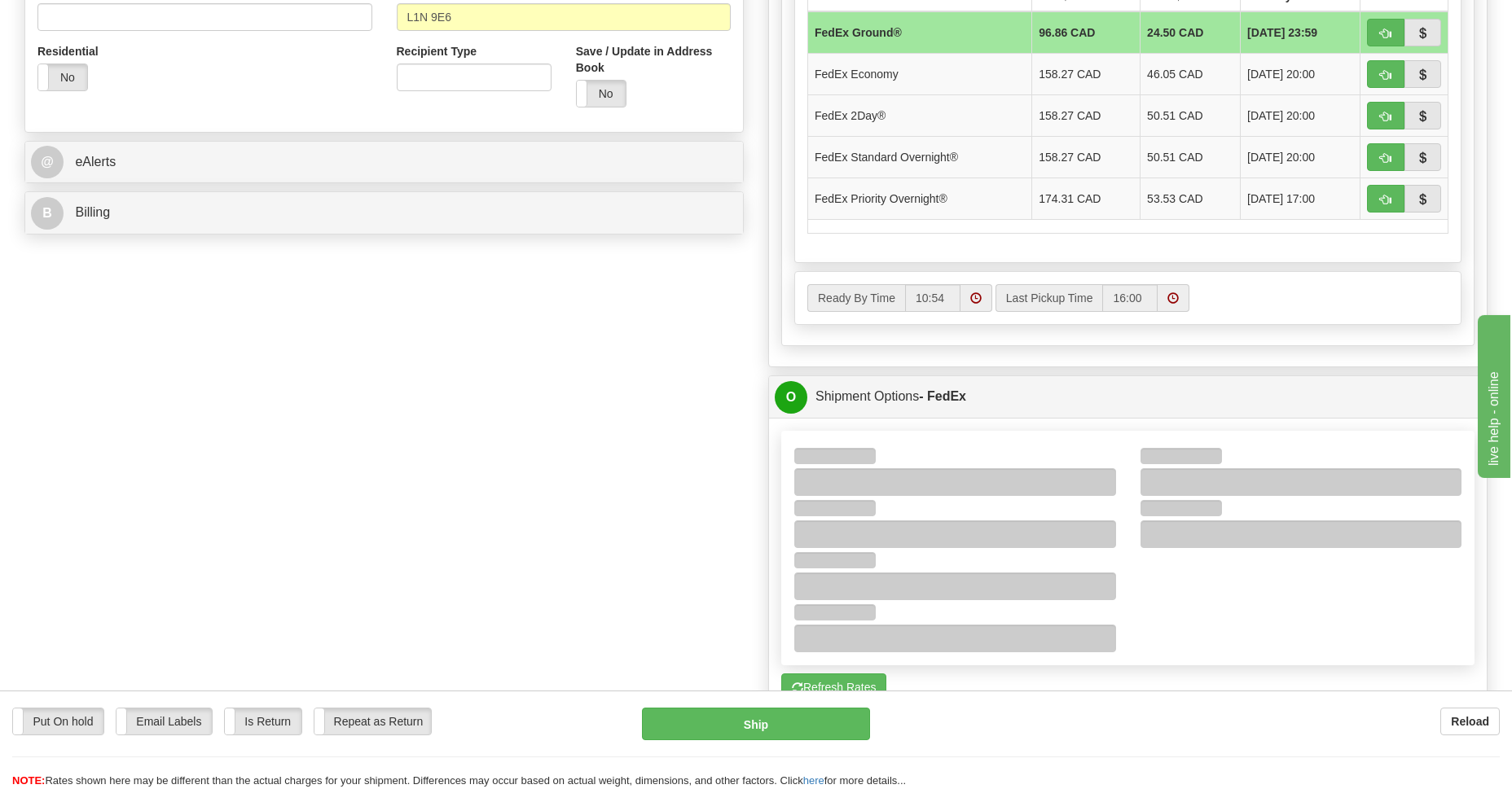
click at [603, 492] on div "Order # 9000I074956 S Sender 915" at bounding box center [756, 323] width 1487 height 1600
click at [1195, 592] on div at bounding box center [1128, 548] width 692 height 208
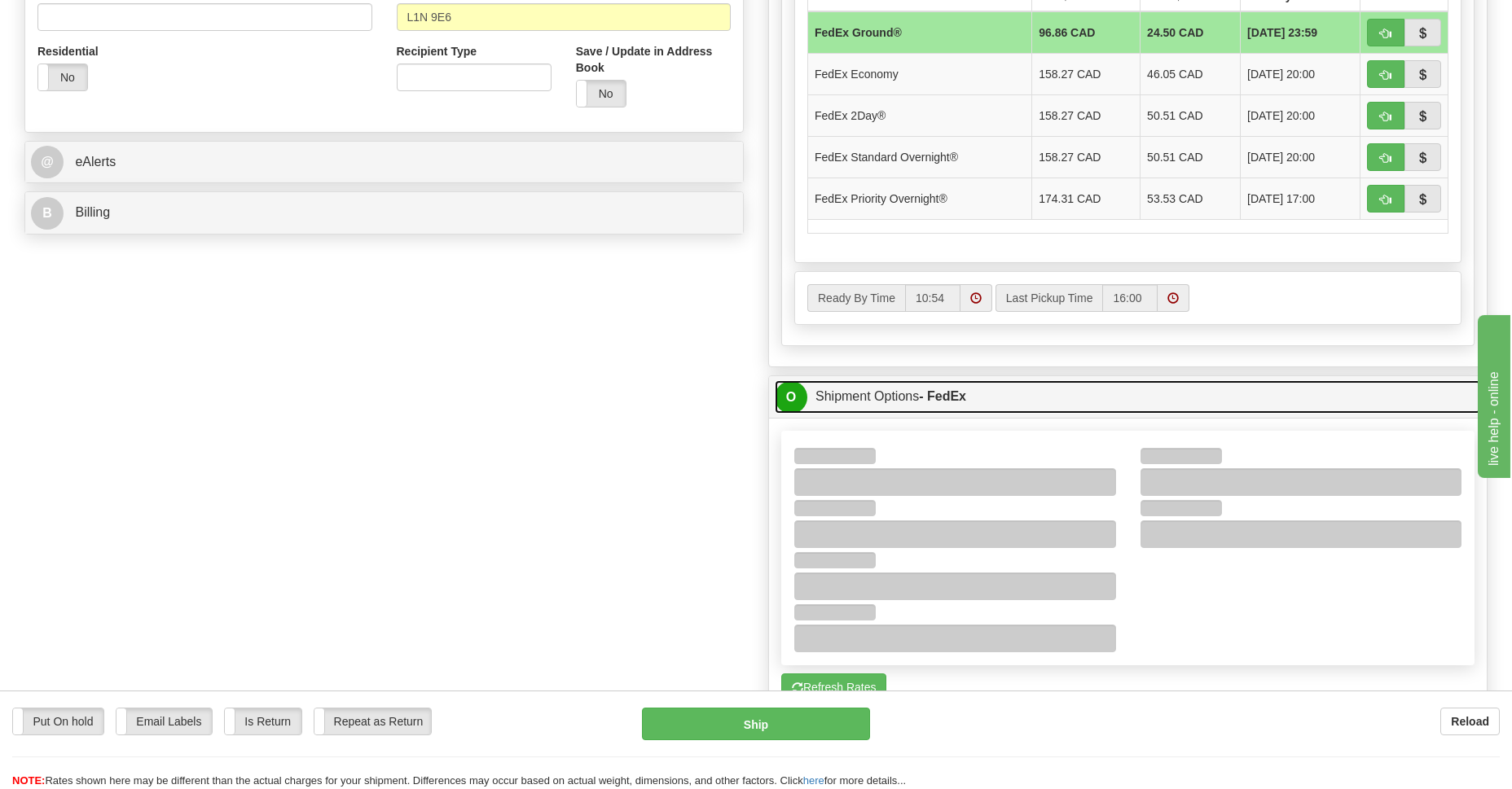
click at [823, 403] on link "O Shipment Options - FedEx" at bounding box center [1127, 396] width 706 height 33
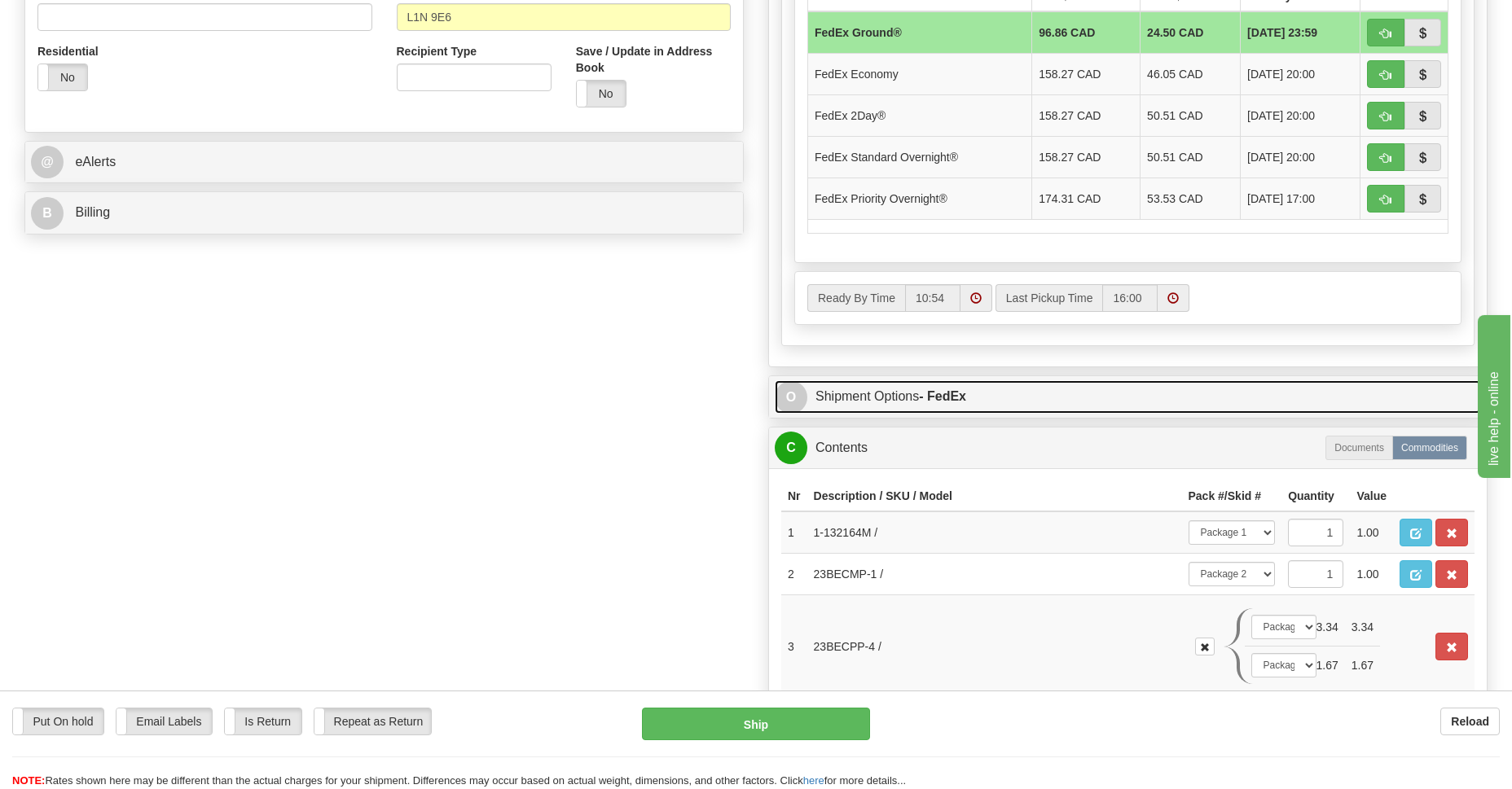
click at [823, 397] on link "O Shipment Options - FedEx" at bounding box center [1127, 396] width 706 height 33
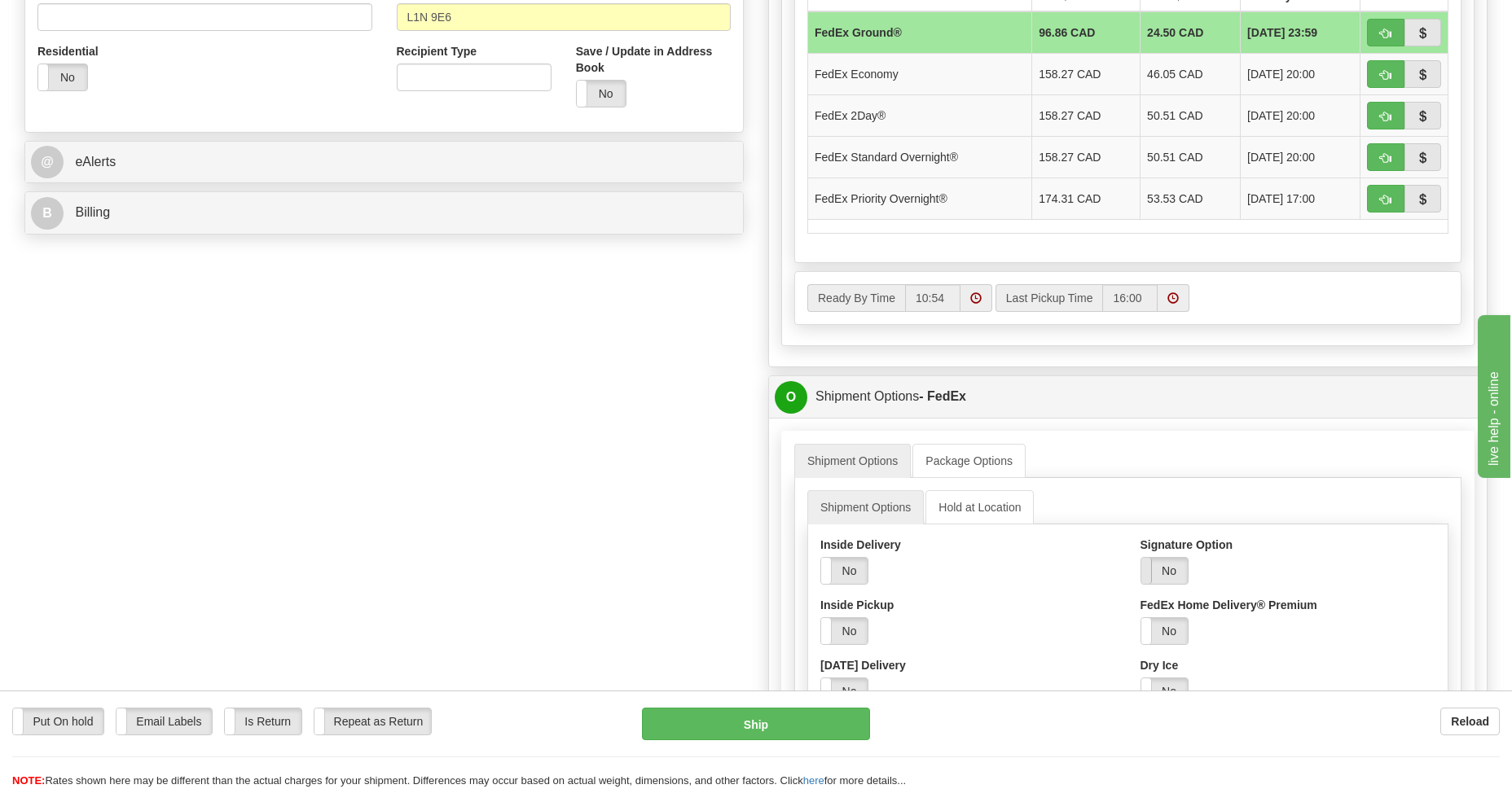
click at [1141, 572] on span at bounding box center [1141, 570] width 21 height 26
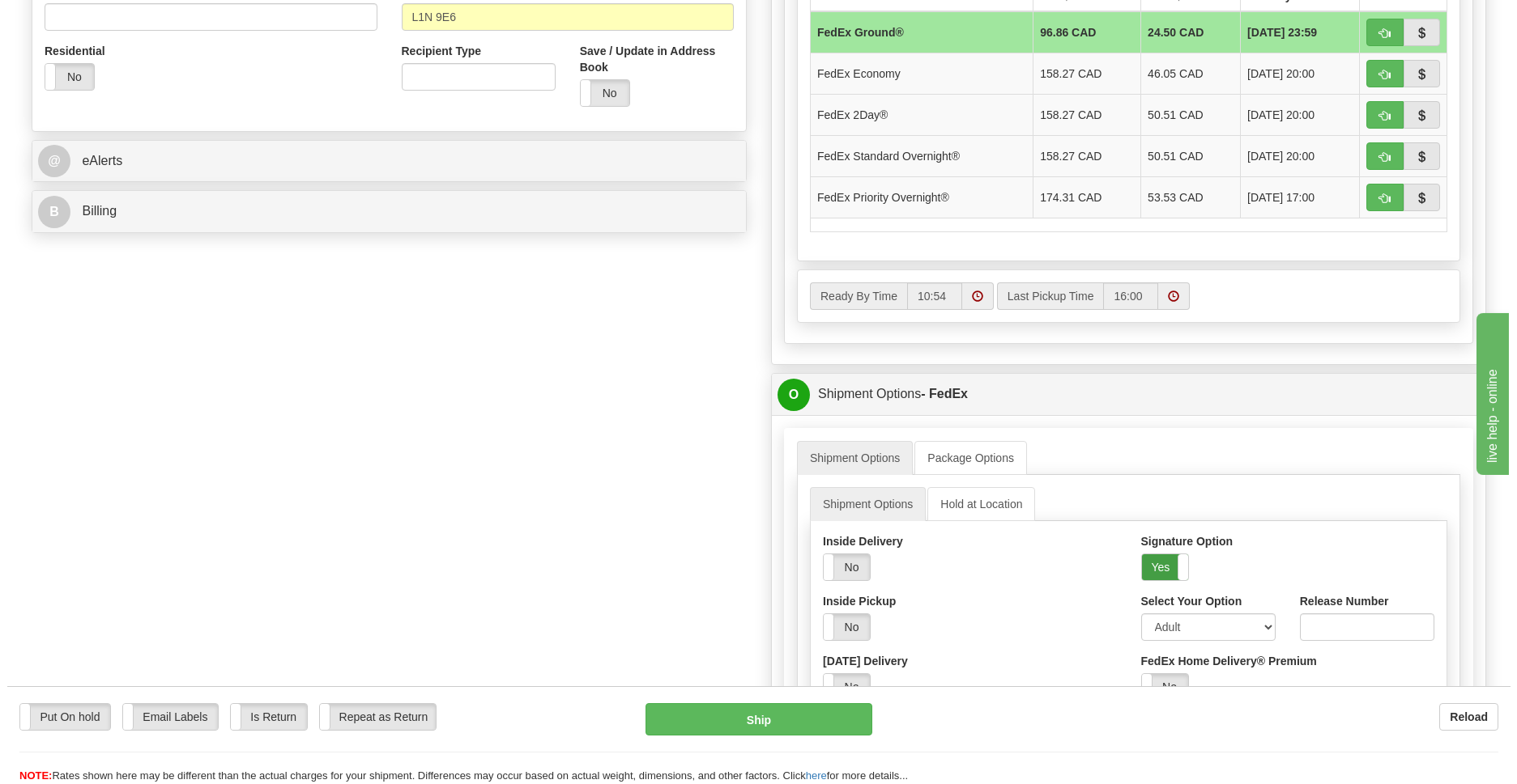
scroll to position [706, 0]
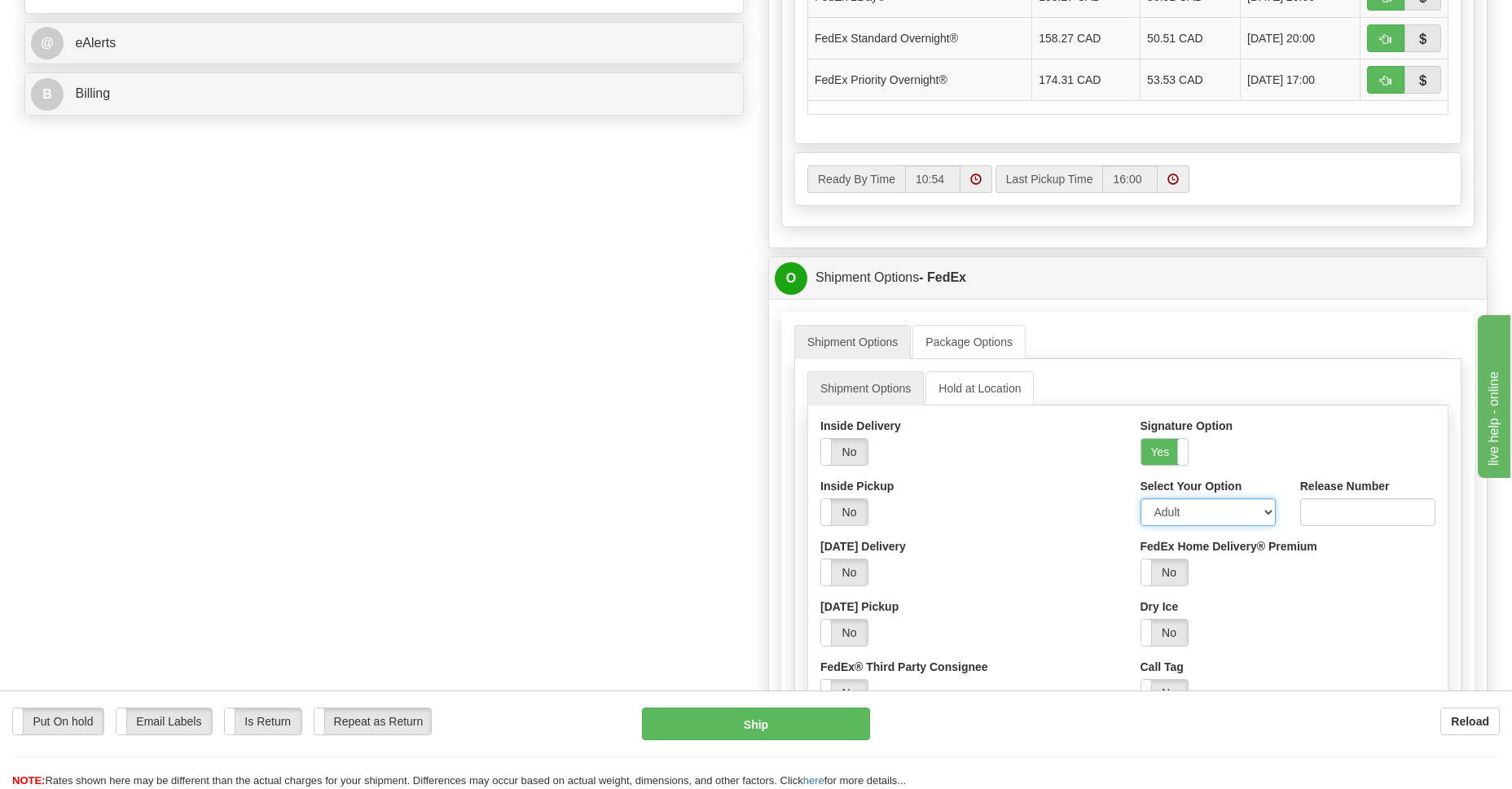
click at [1264, 504] on select "Adult Direct Indirect No Signature Required Service Default" at bounding box center [1208, 511] width 135 height 28
select select "2"
click at [1140, 498] on select "Adult Direct Indirect No Signature Required Service Default" at bounding box center [1208, 511] width 135 height 28
click at [717, 728] on button "Ship" at bounding box center [755, 724] width 227 height 32
type input "92"
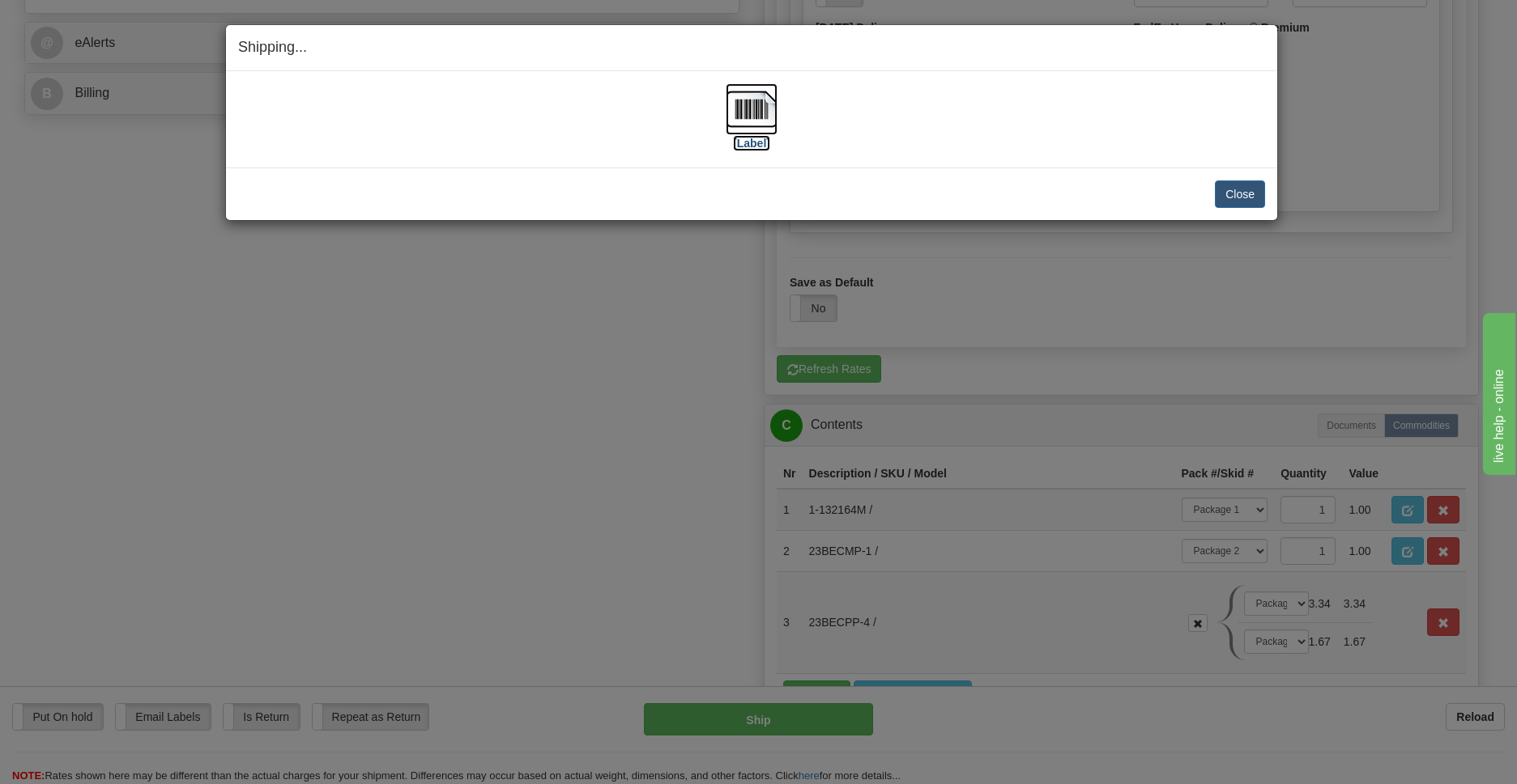
click at [742, 111] on img at bounding box center [751, 109] width 52 height 52
click at [1250, 186] on button "Close" at bounding box center [1239, 194] width 50 height 27
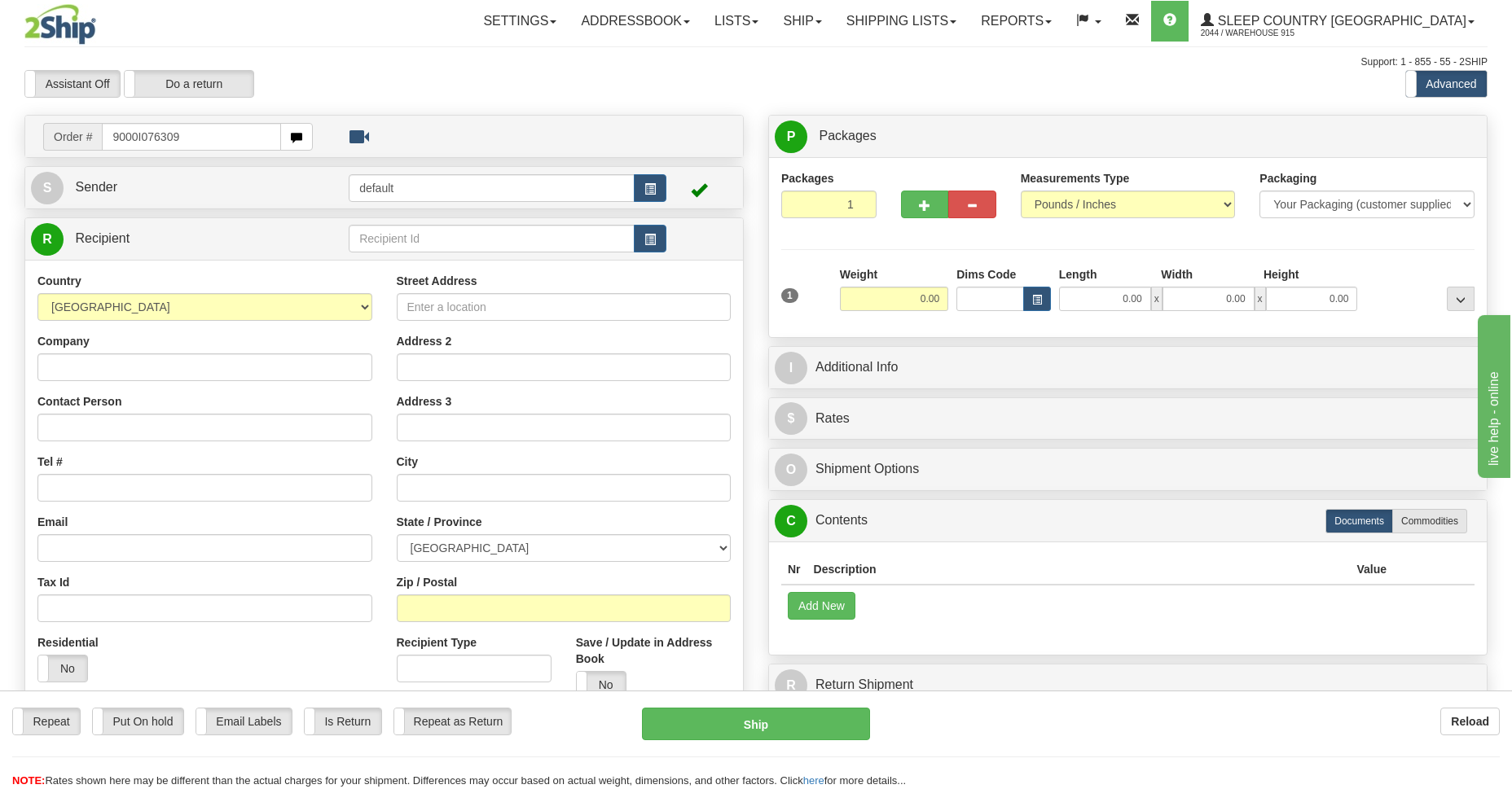
type input "9000I076309"
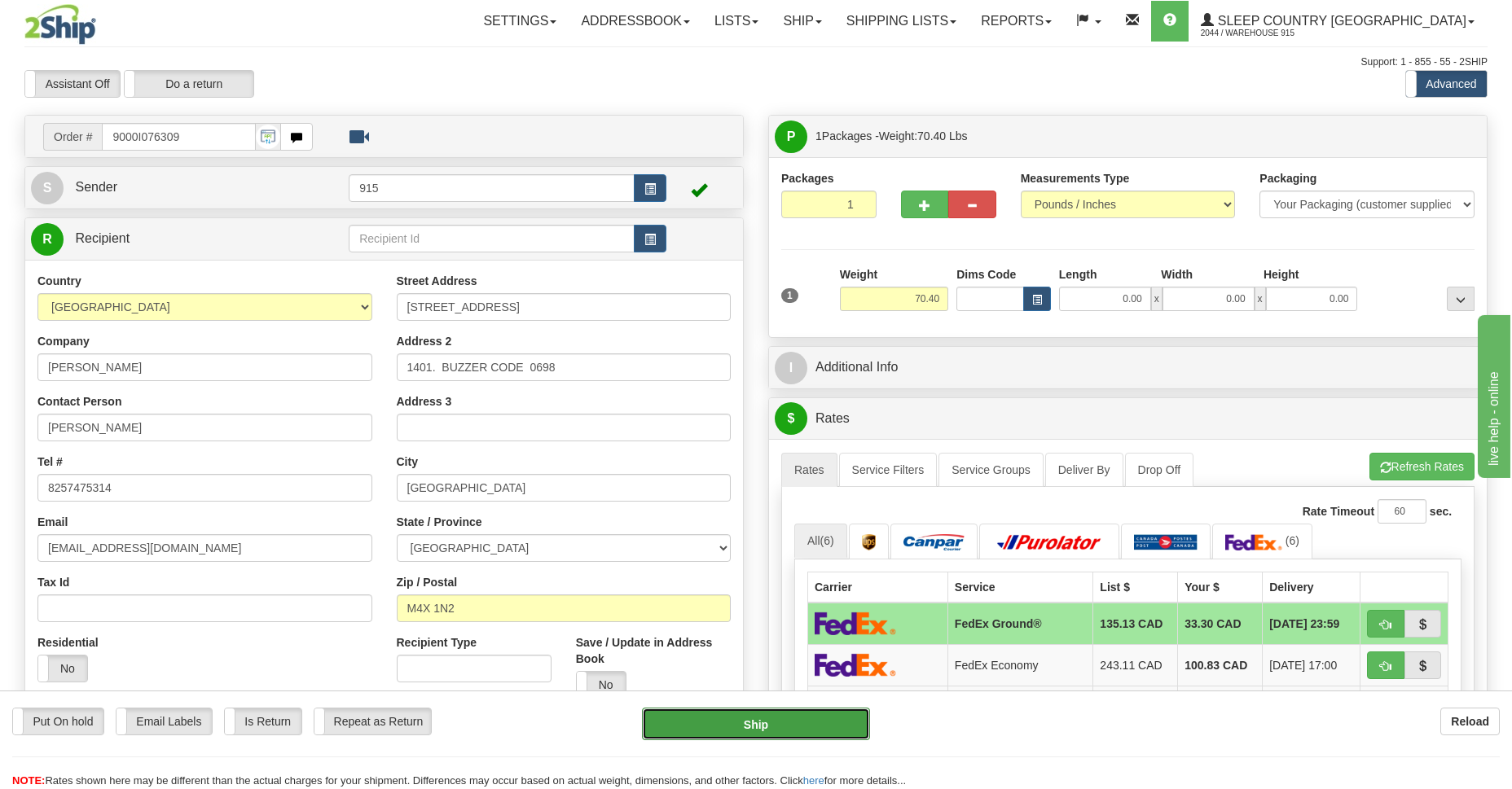
click at [791, 723] on button "Ship" at bounding box center [755, 724] width 227 height 32
type input "92"
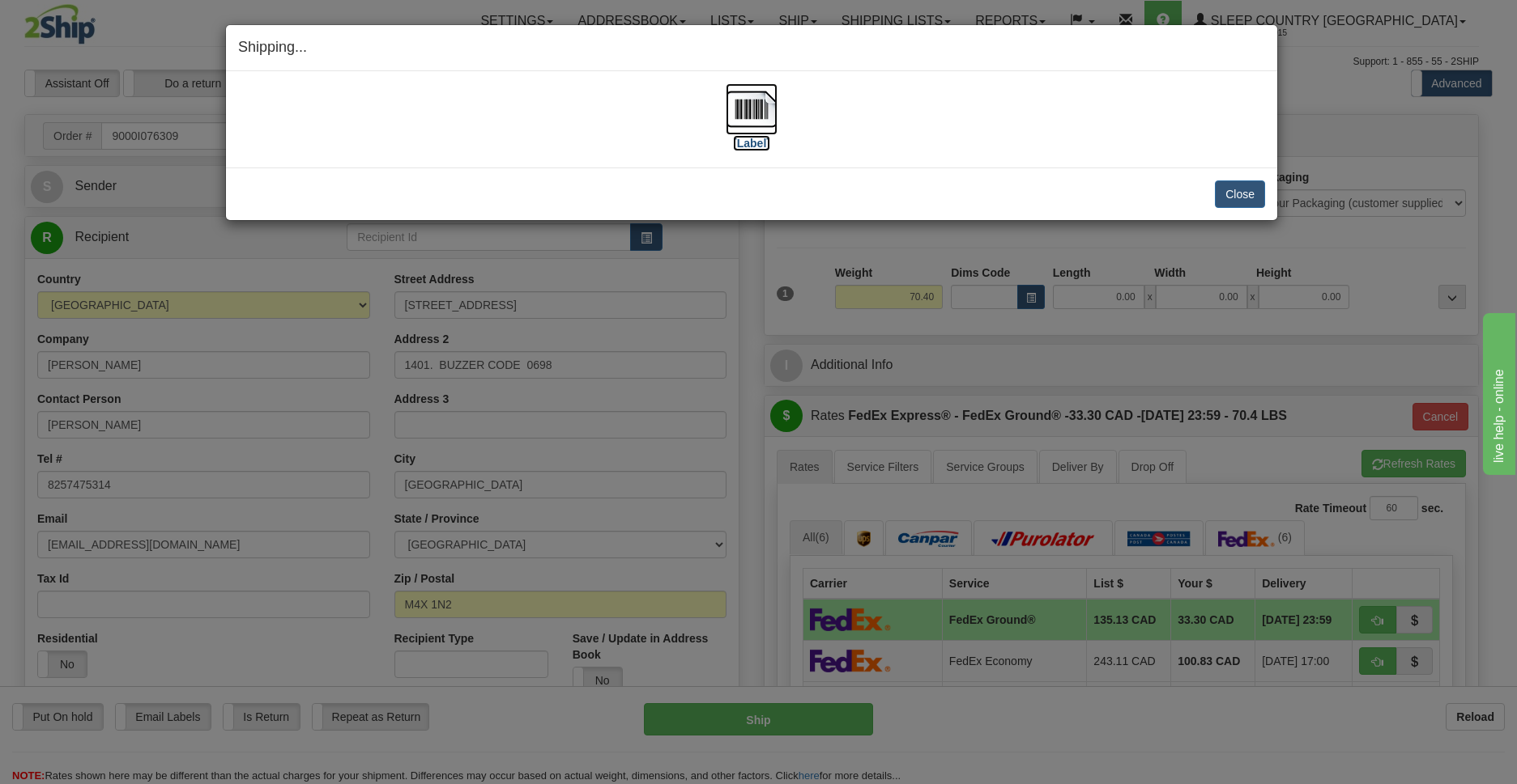
click at [755, 114] on img at bounding box center [751, 109] width 52 height 52
click at [1245, 201] on button "Close" at bounding box center [1239, 194] width 50 height 27
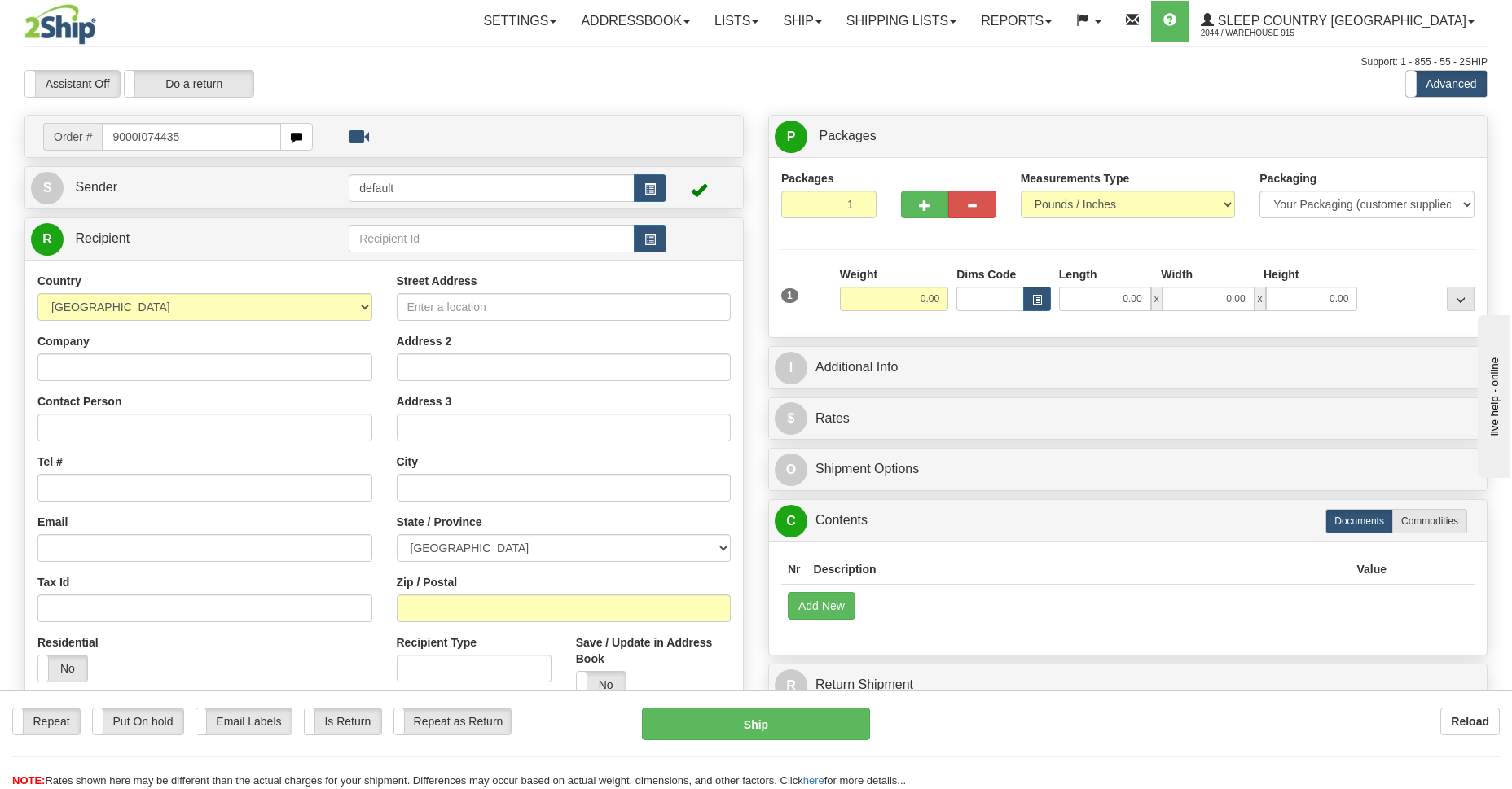
type input "9000I074435"
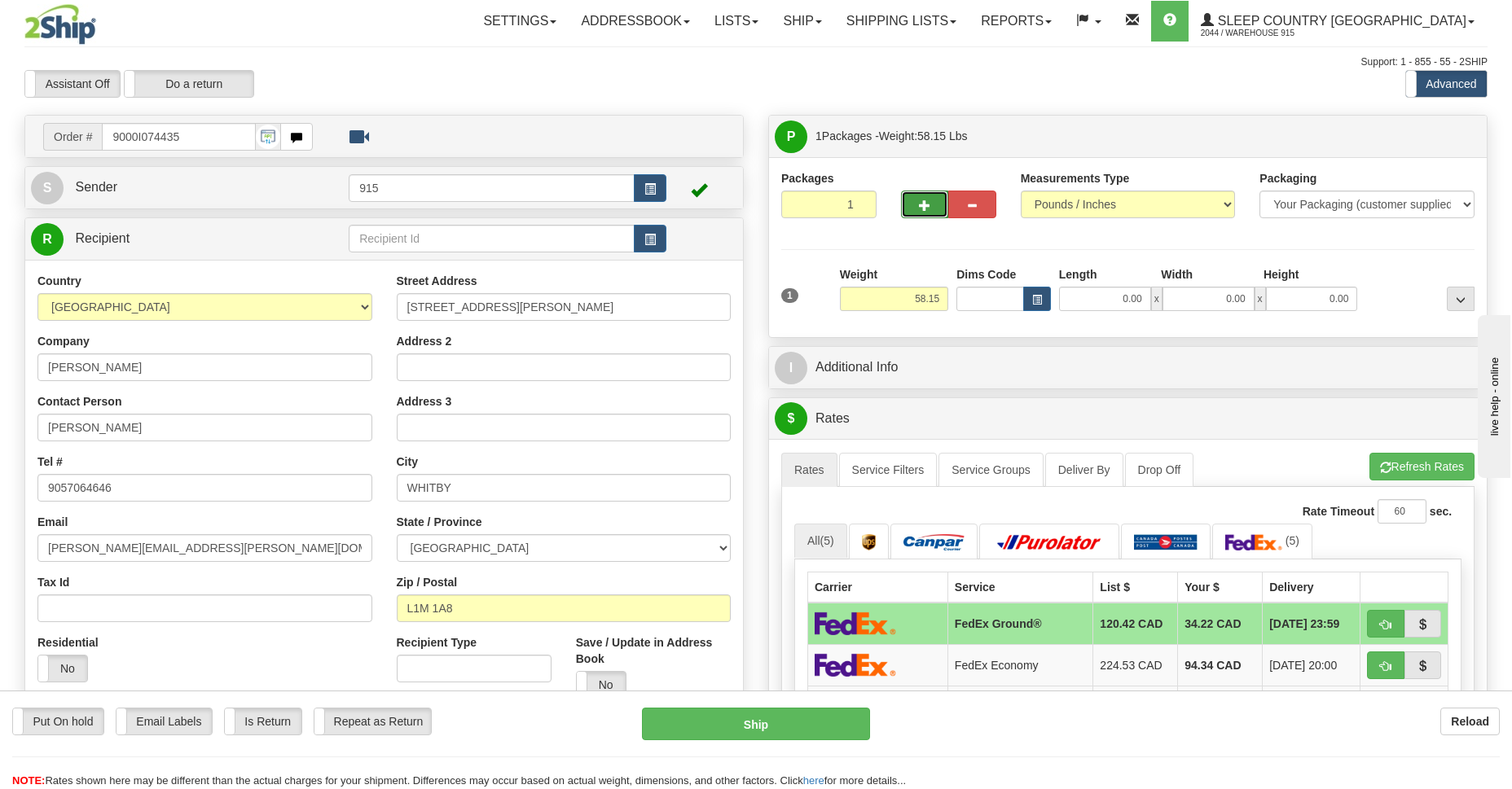
click at [919, 202] on span "button" at bounding box center [925, 205] width 11 height 10
type input "2"
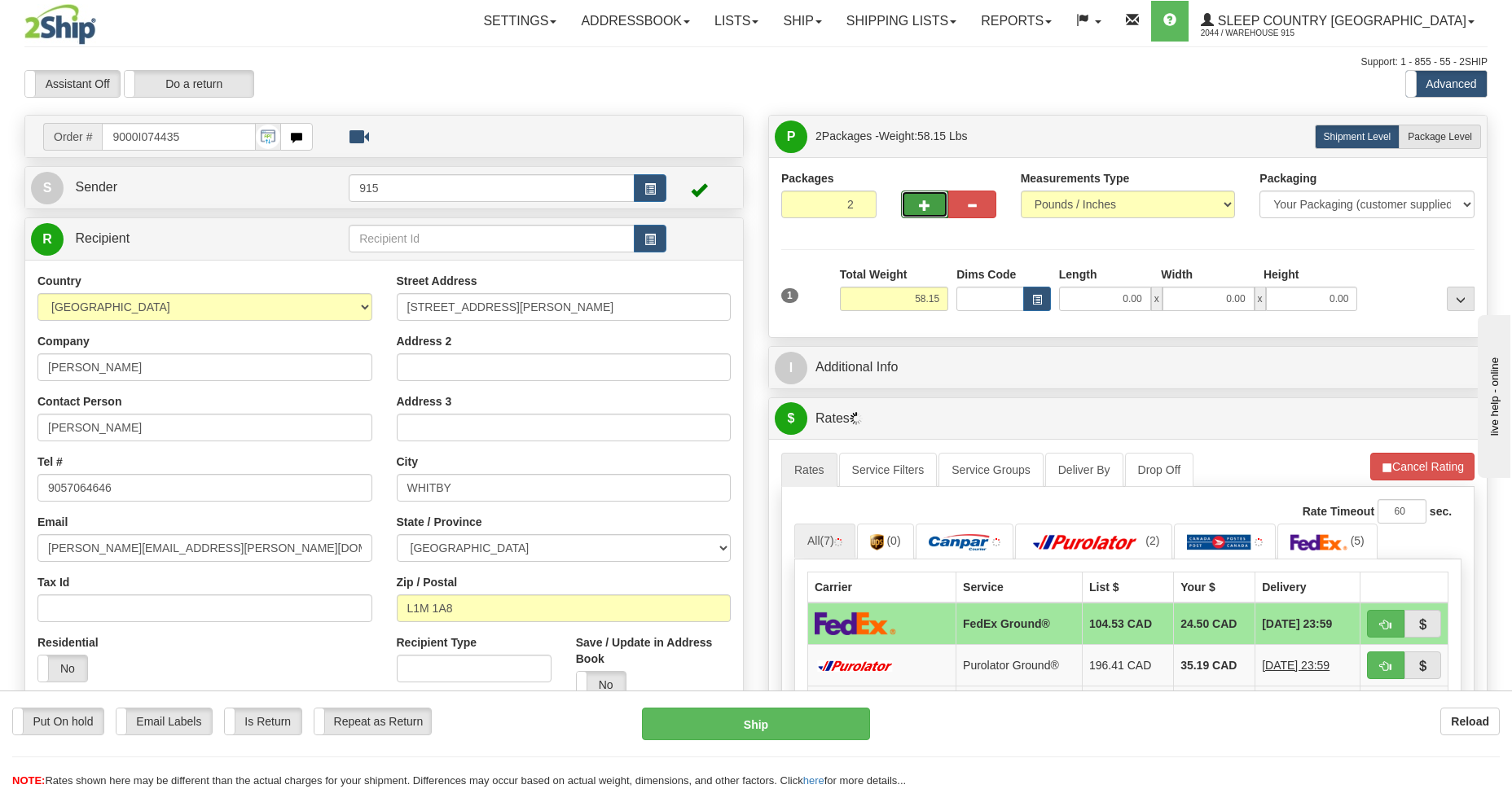
scroll to position [237, 0]
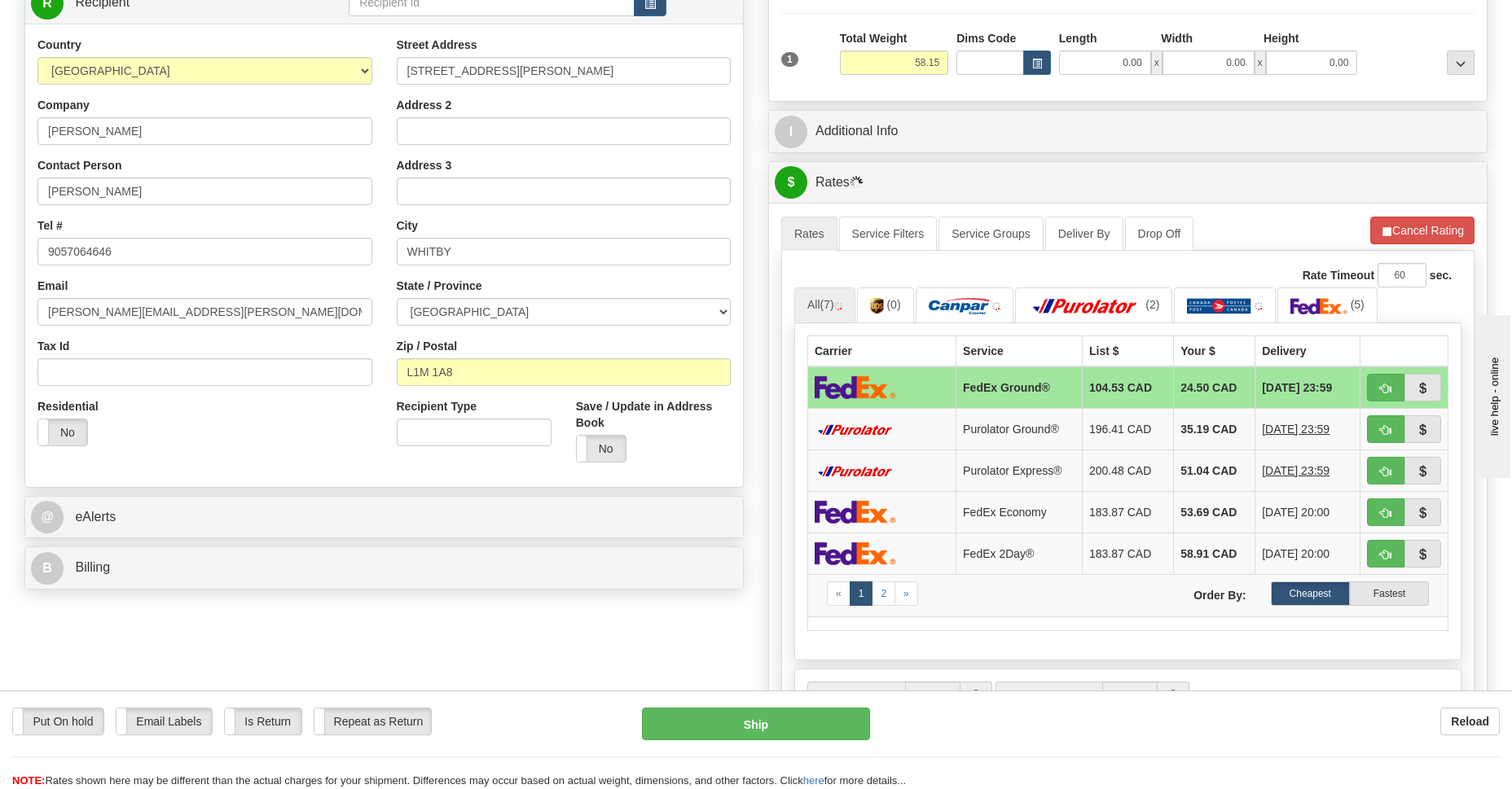
click at [912, 390] on td at bounding box center [882, 388] width 148 height 43
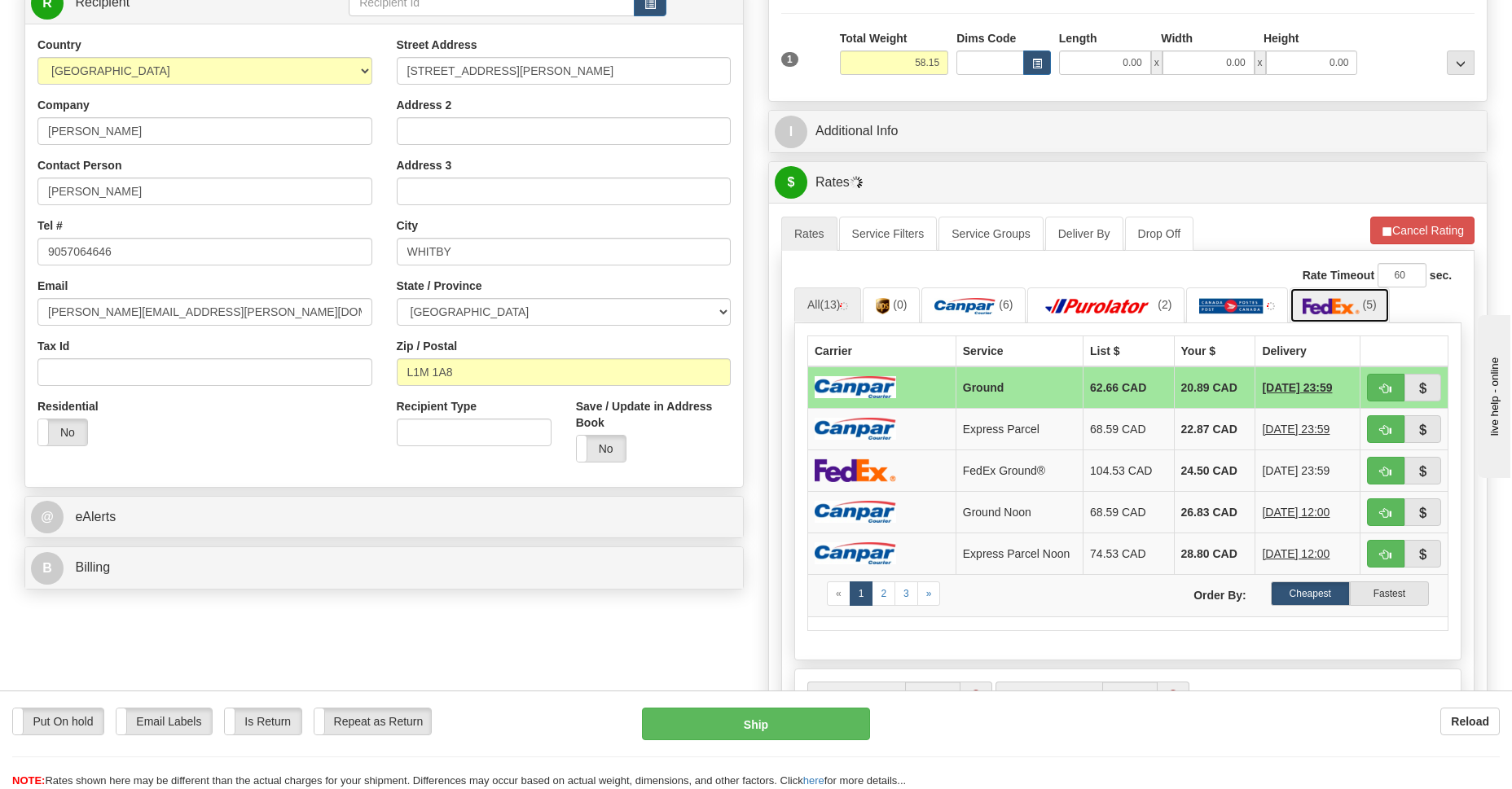
click at [1362, 317] on link "(5)" at bounding box center [1339, 305] width 100 height 35
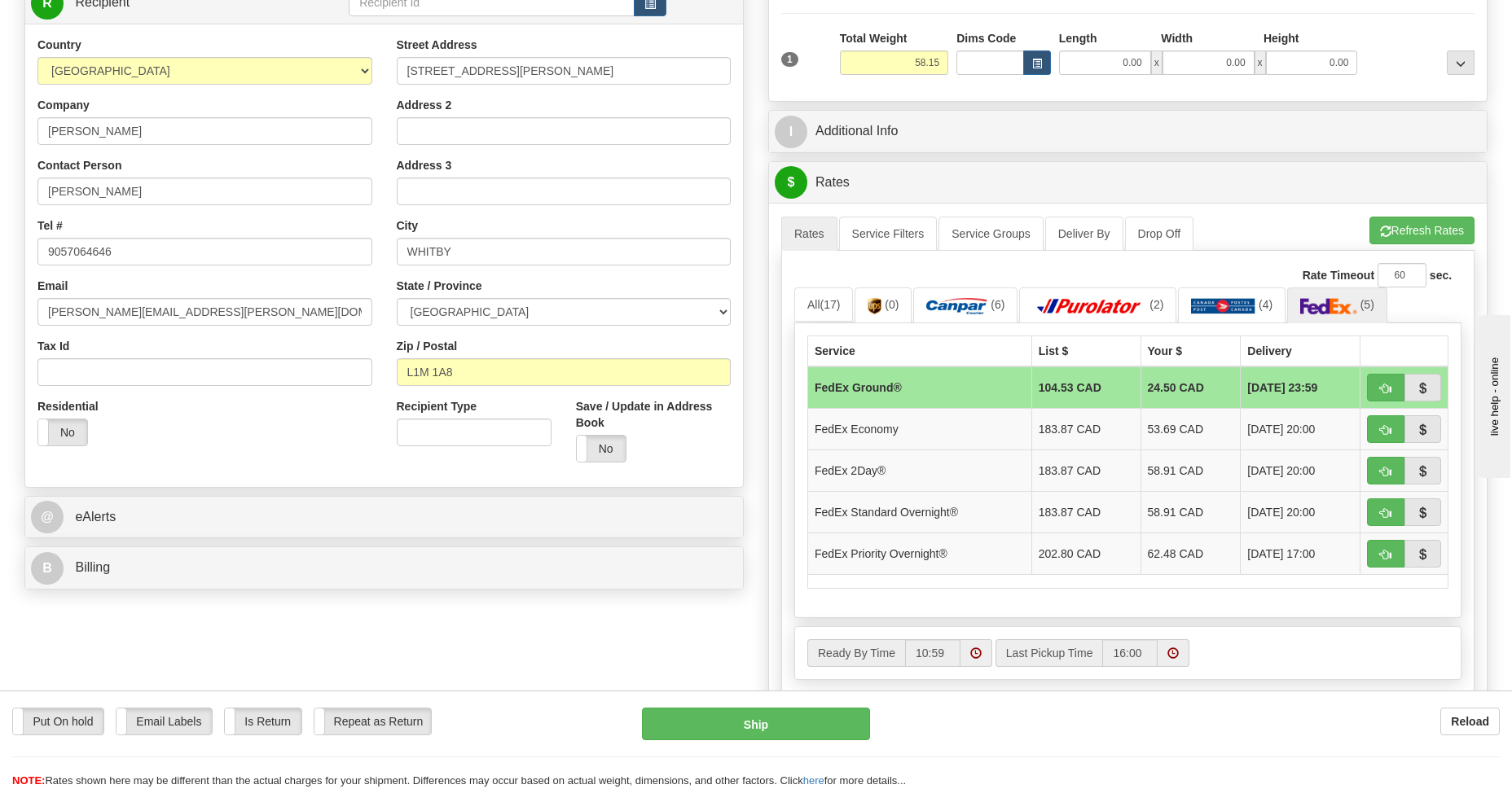
click at [933, 393] on td "FedEx Ground®" at bounding box center [920, 388] width 224 height 43
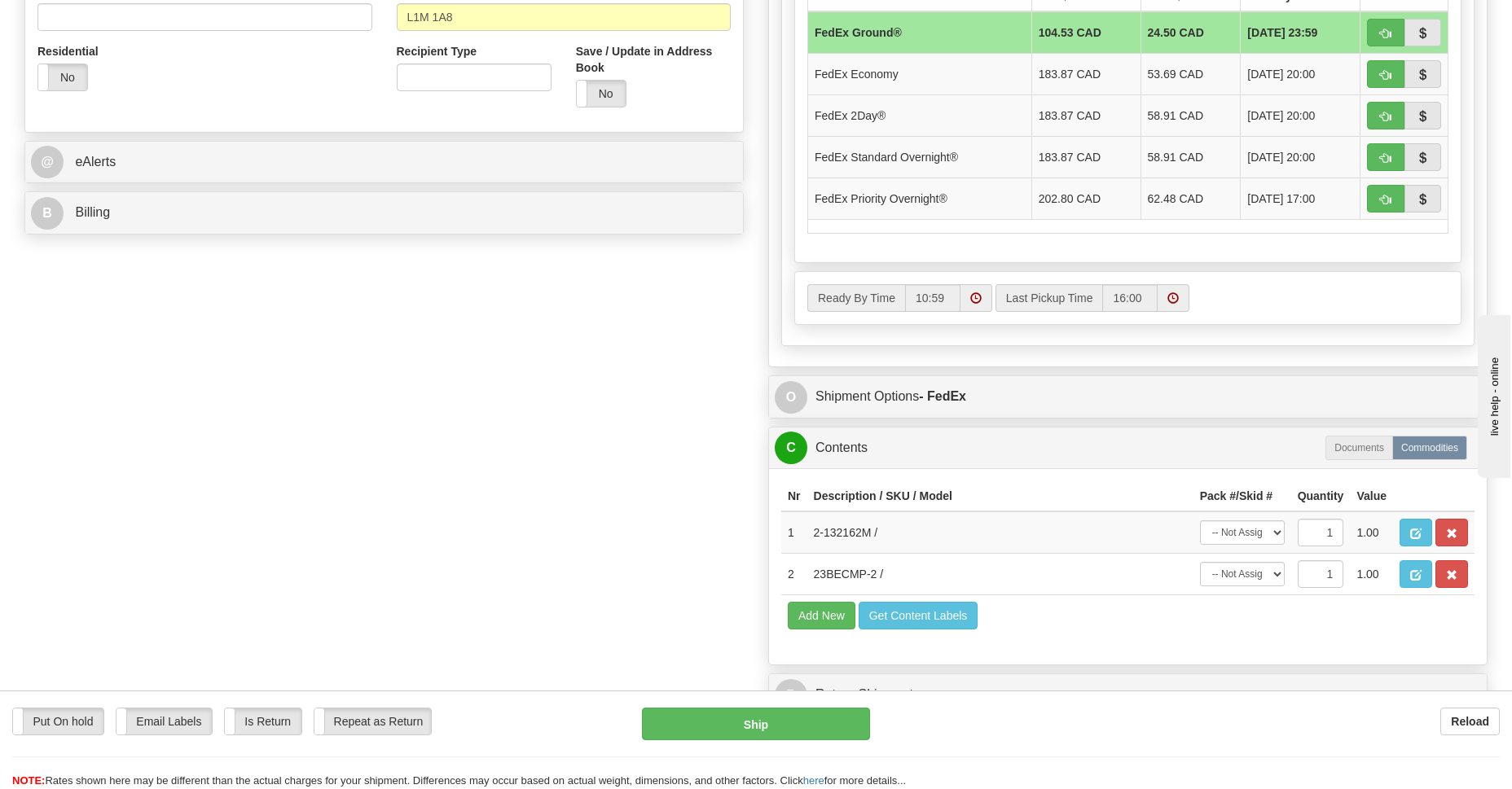
scroll to position [829, 0]
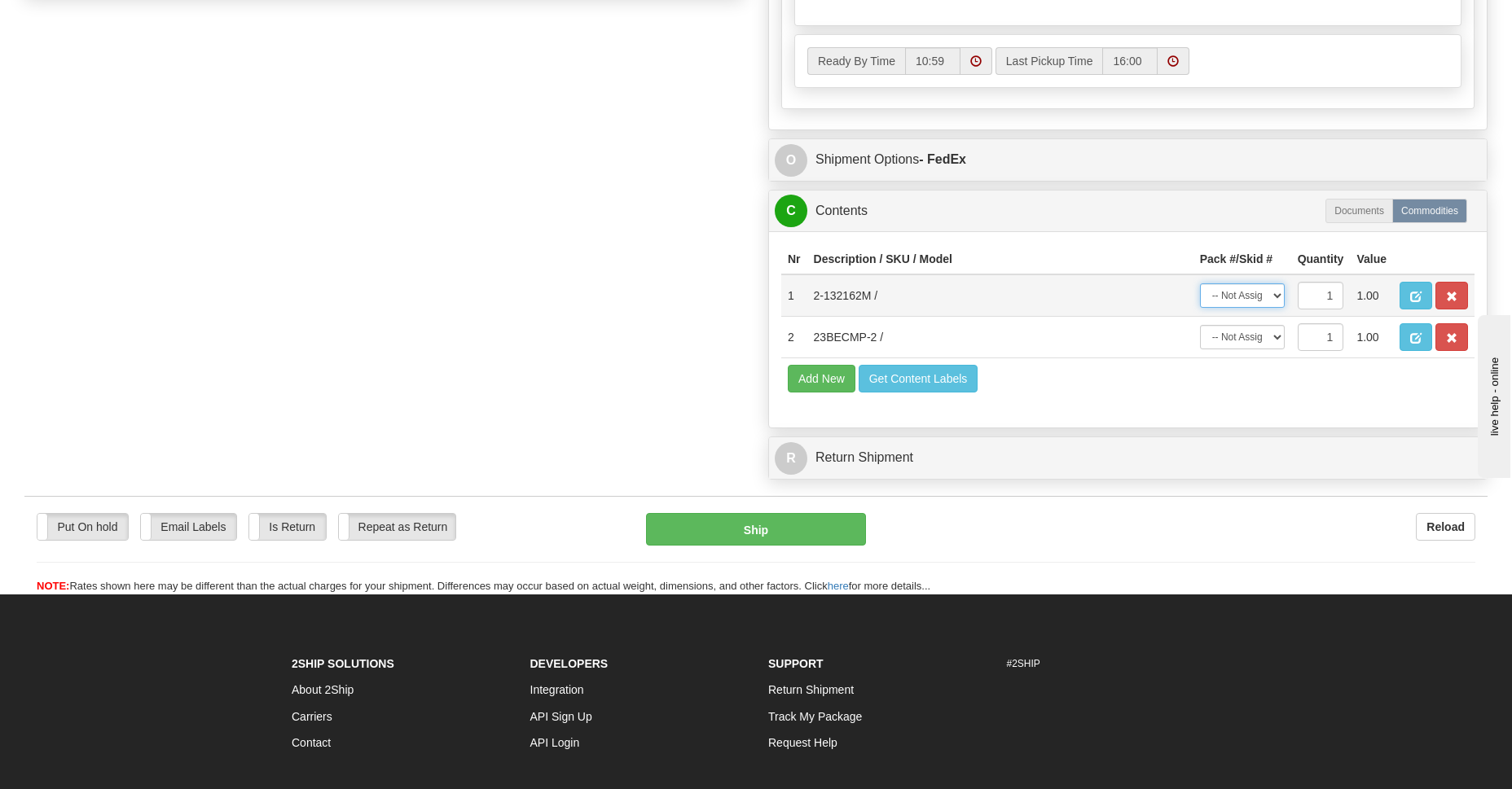
click at [1276, 288] on select "-- Not Assigned -- Package 1 Package 2" at bounding box center [1241, 296] width 85 height 25
select select "0"
click at [1199, 283] on select "-- Not Assigned -- Package 1 Package 2" at bounding box center [1241, 296] width 85 height 25
click at [1278, 336] on select "-- Not Assigned -- Package 1 Package 2" at bounding box center [1241, 337] width 85 height 25
select select "1"
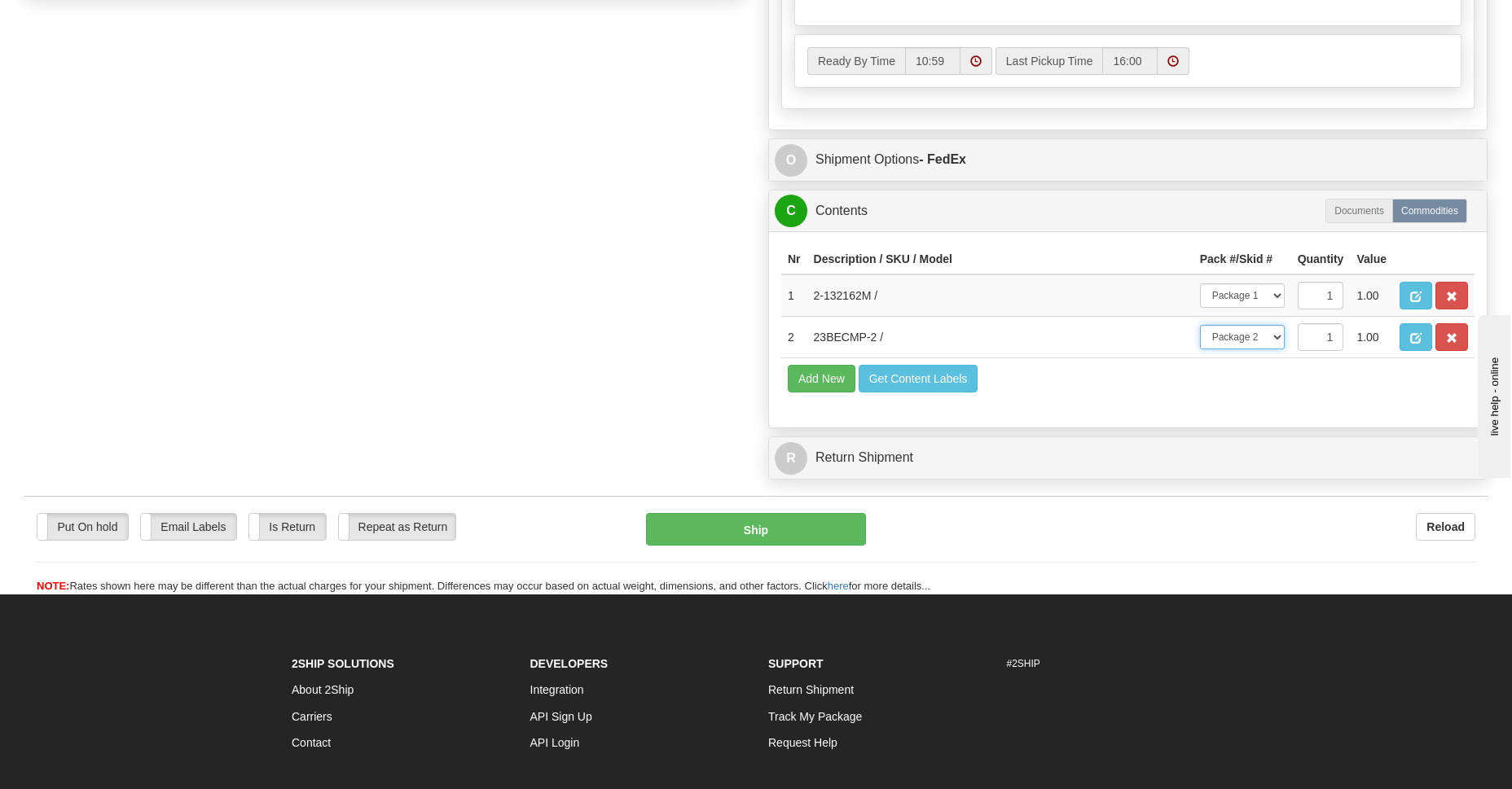
click at [1199, 325] on select "-- Not Assigned -- Package 1 Package 2" at bounding box center [1241, 337] width 85 height 25
click at [766, 519] on button "Ship" at bounding box center [756, 529] width 220 height 32
type input "92"
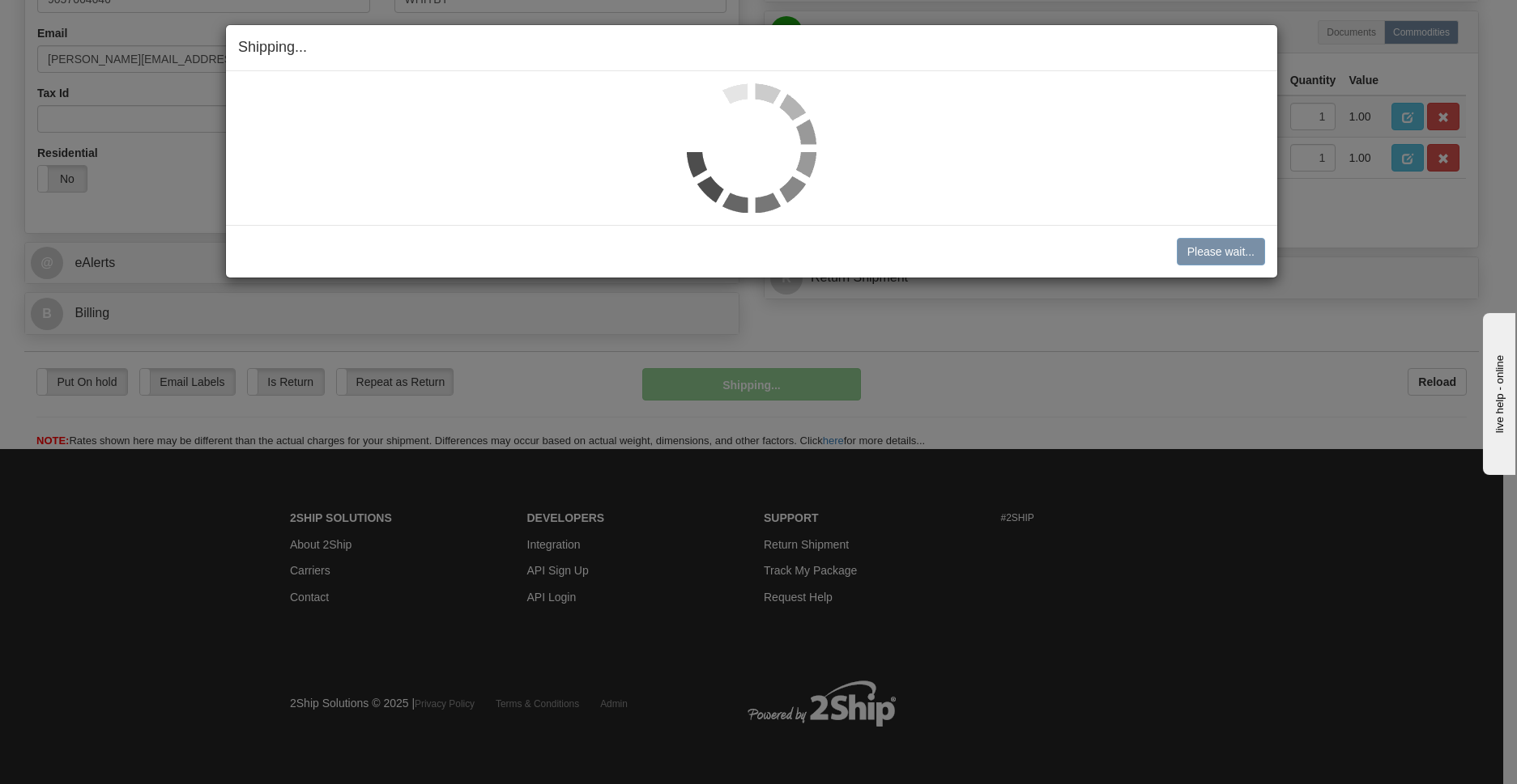
scroll to position [486, 0]
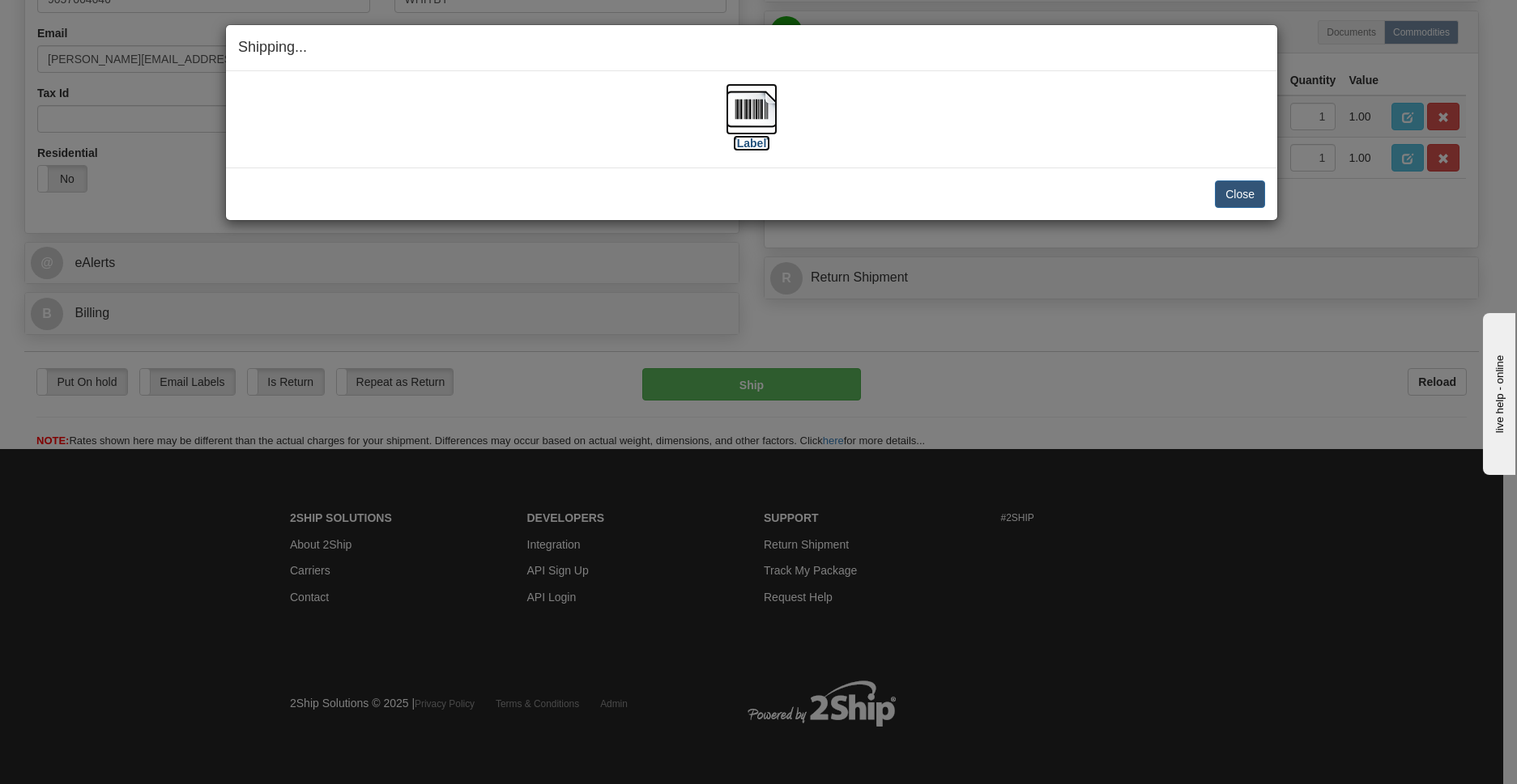
click at [750, 119] on img at bounding box center [751, 109] width 52 height 52
click at [1247, 186] on button "Close" at bounding box center [1239, 194] width 50 height 27
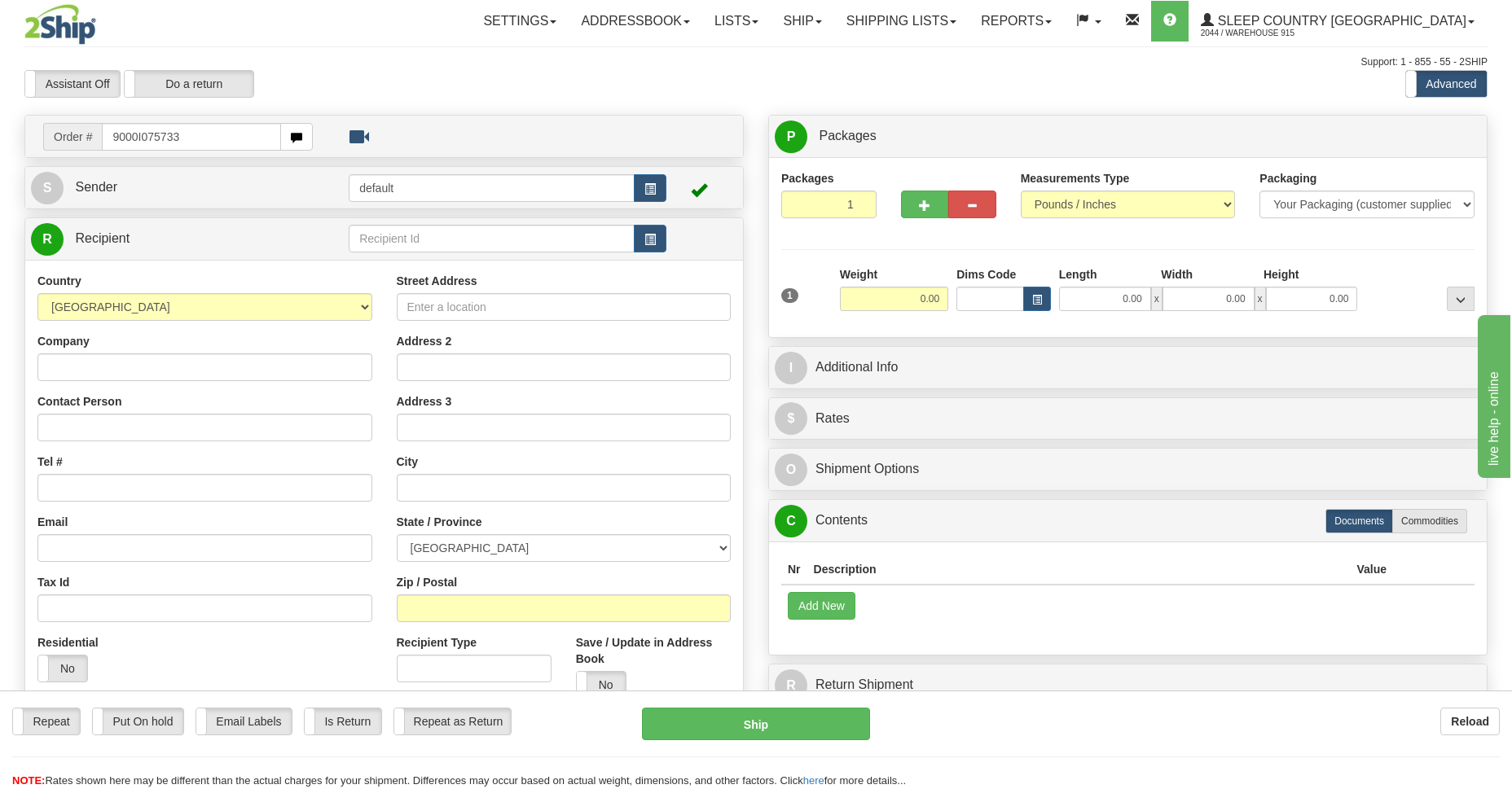
type input "9000I075733"
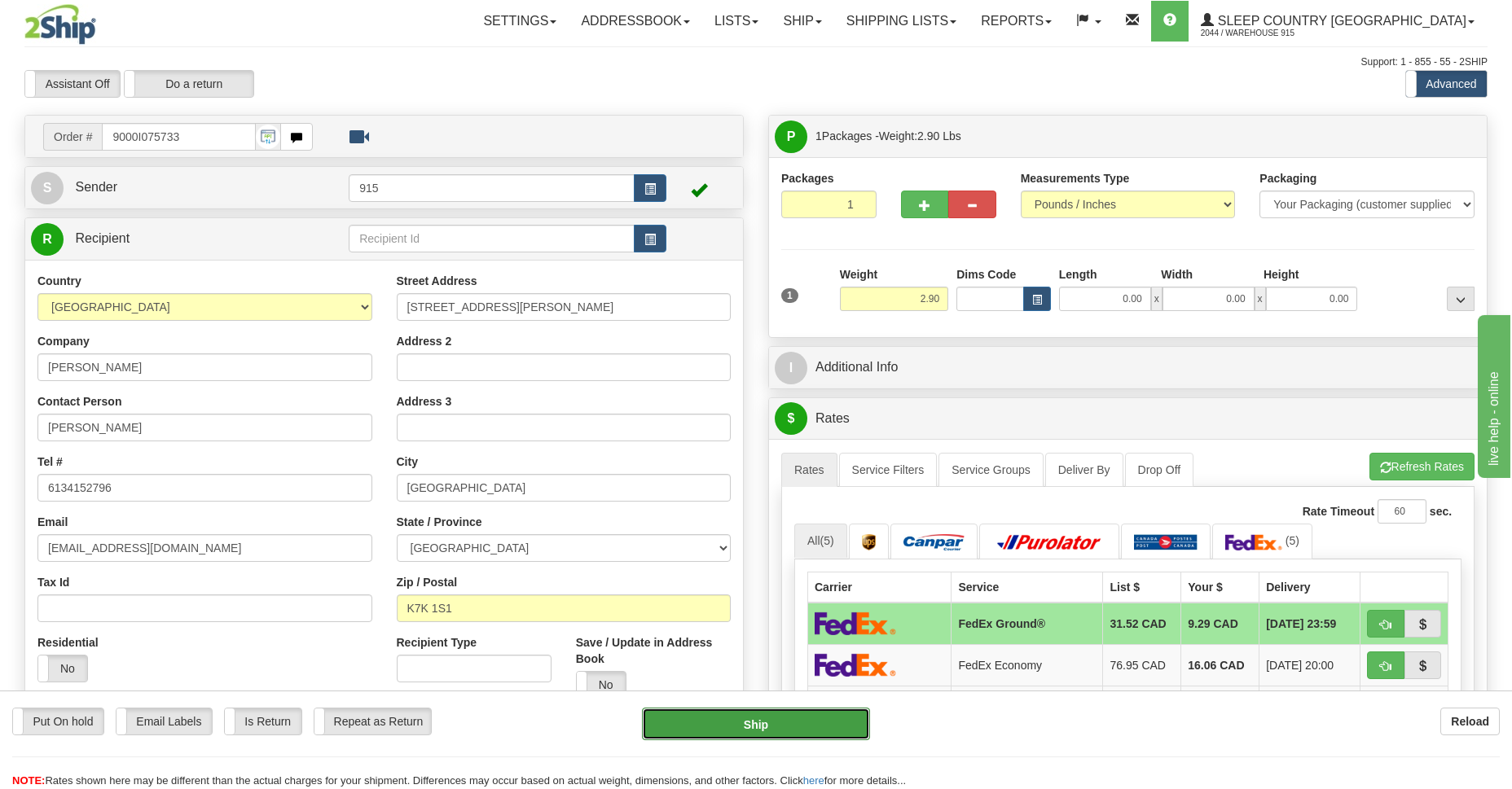
click at [721, 727] on button "Ship" at bounding box center [755, 724] width 227 height 32
type input "92"
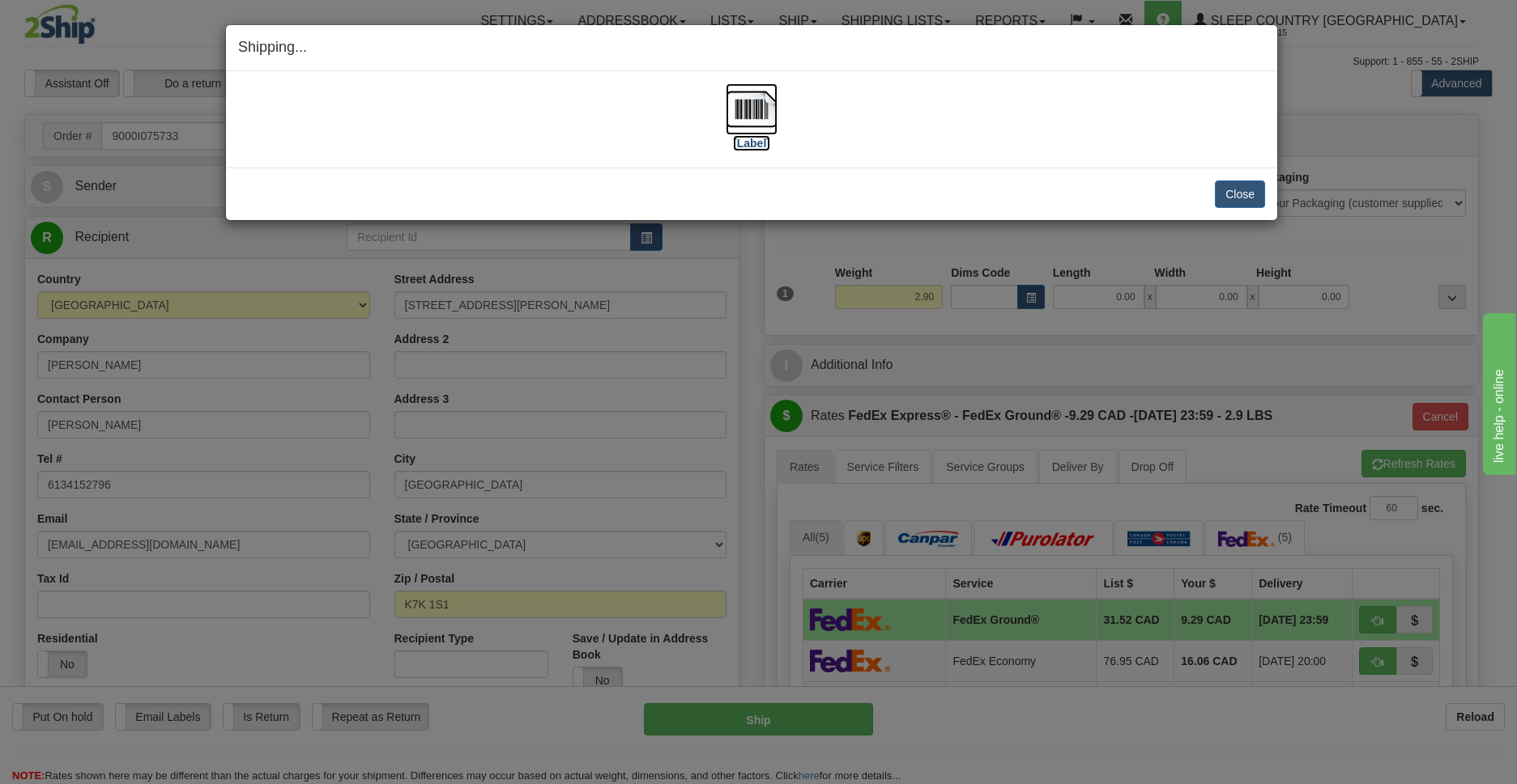
click at [748, 126] on img at bounding box center [751, 109] width 52 height 52
click at [1249, 190] on button "Close" at bounding box center [1239, 194] width 50 height 27
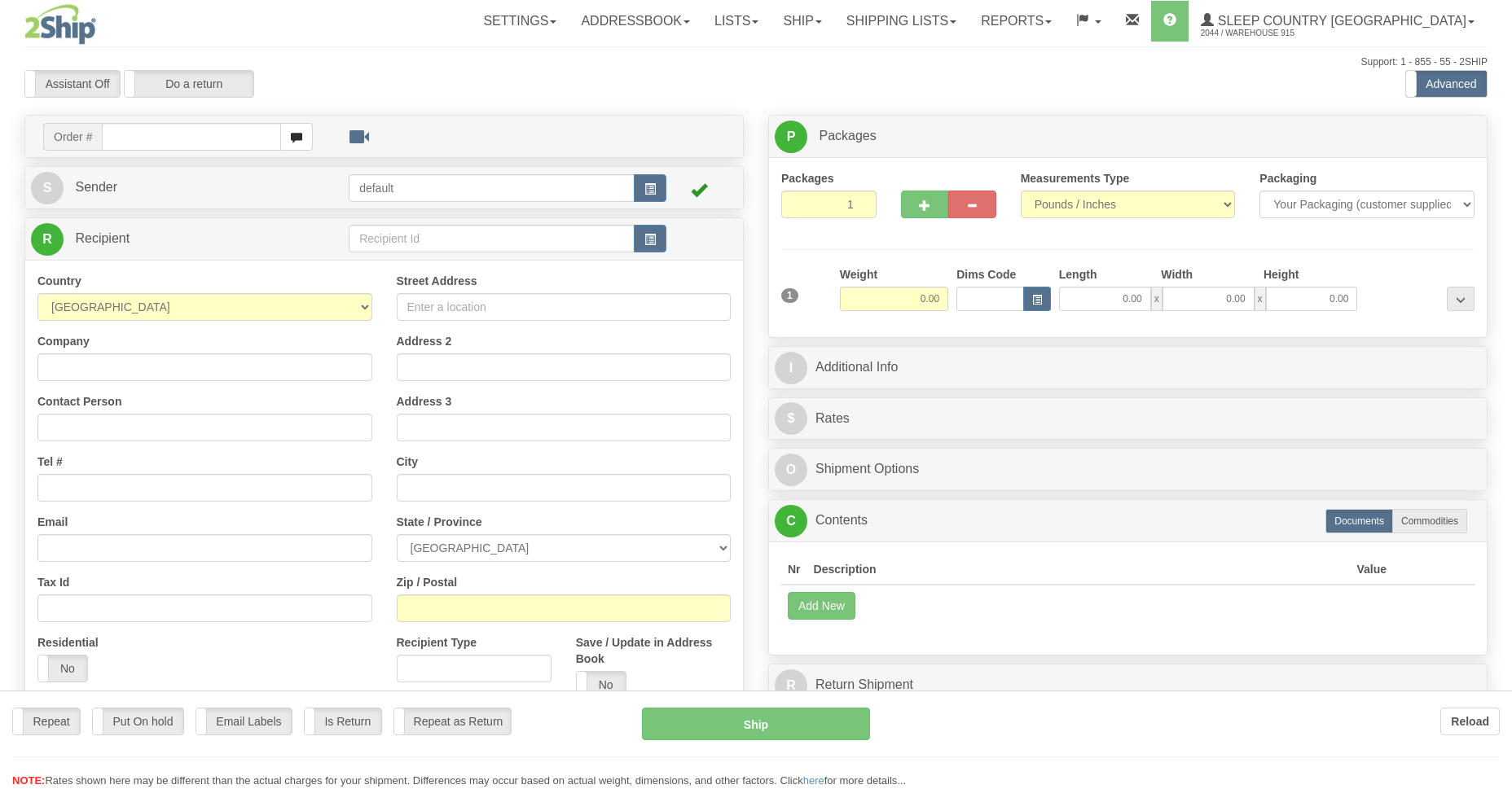
click at [930, 15] on div at bounding box center [756, 394] width 1512 height 789
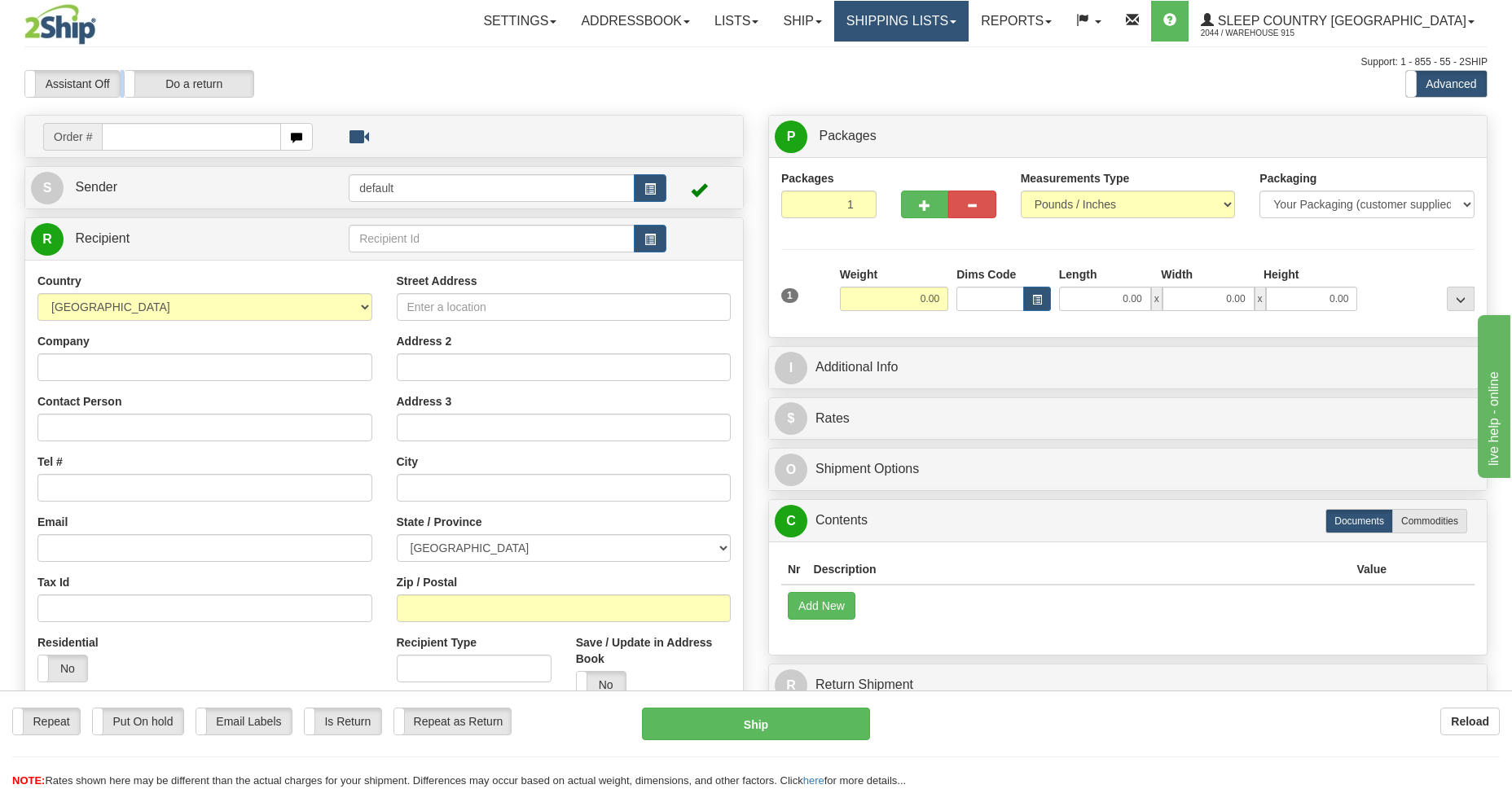
drag, startPoint x: 0, startPoint y: 0, endPoint x: 995, endPoint y: 21, distance: 995.2
click at [968, 21] on link "Shipping lists" at bounding box center [901, 21] width 134 height 41
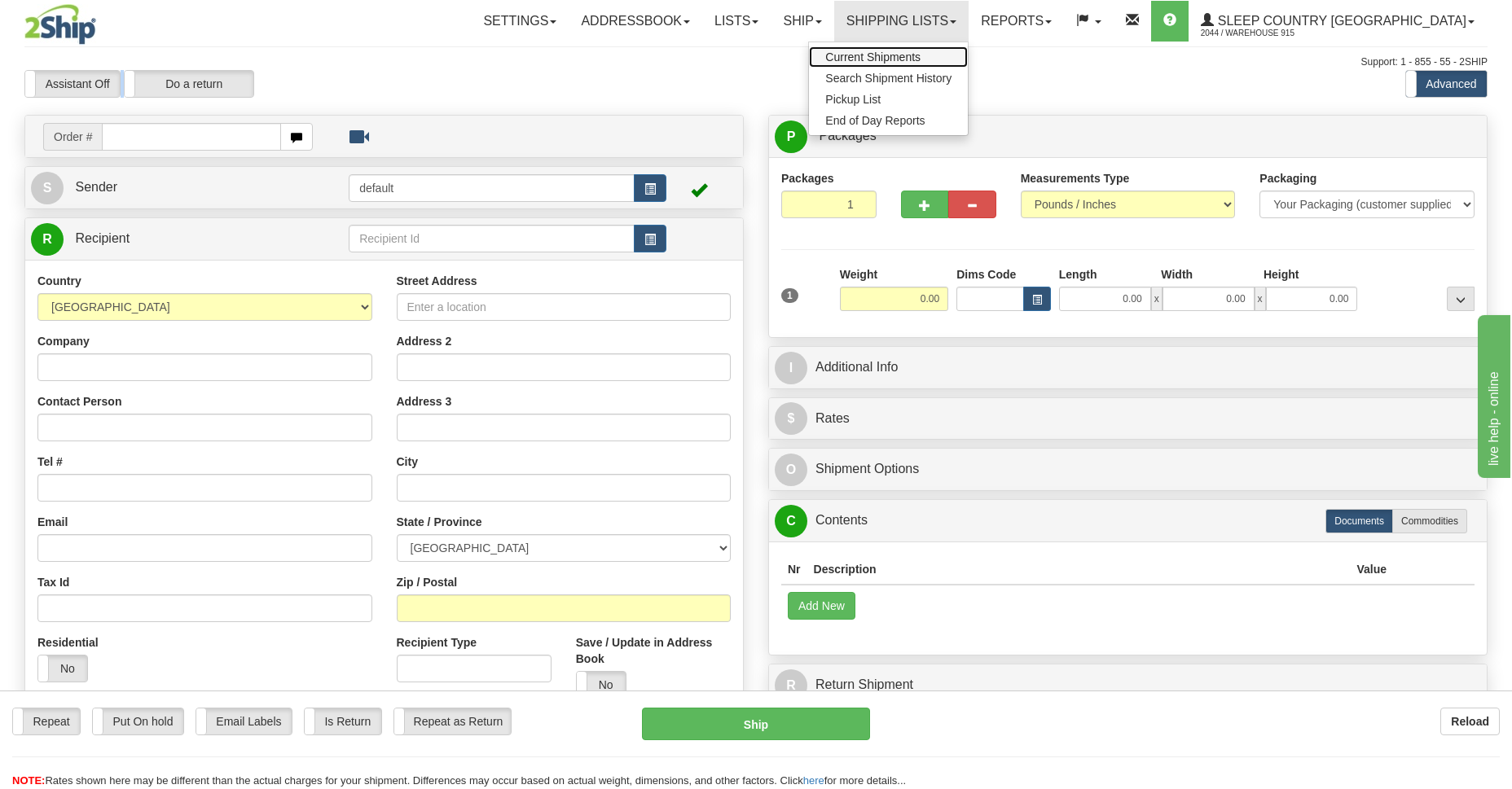
click at [920, 57] on span "Current Shipments" at bounding box center [872, 57] width 95 height 13
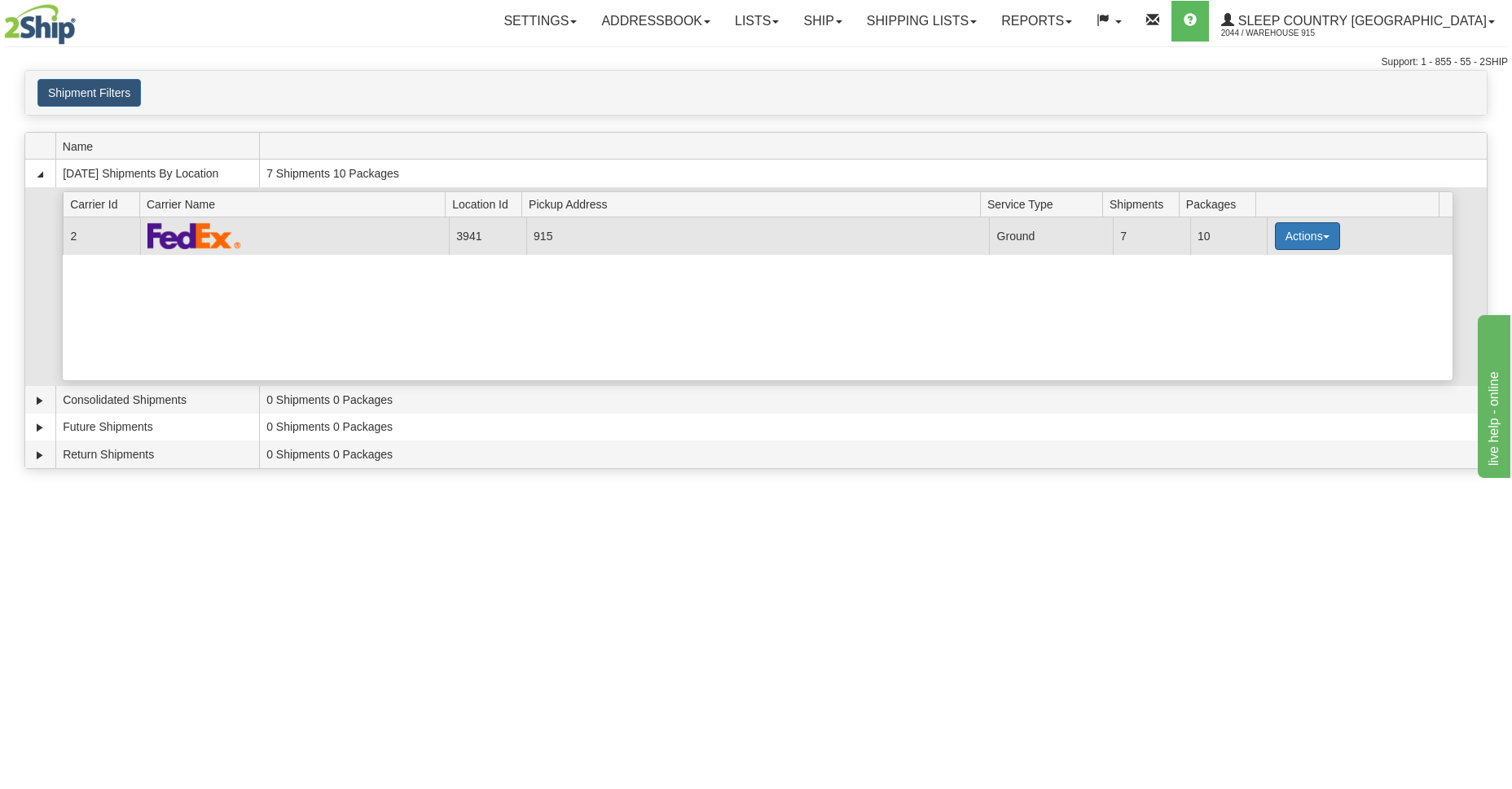
click at [1306, 236] on button "Actions" at bounding box center [1307, 236] width 66 height 28
click at [1250, 270] on span "Details" at bounding box center [1247, 266] width 44 height 11
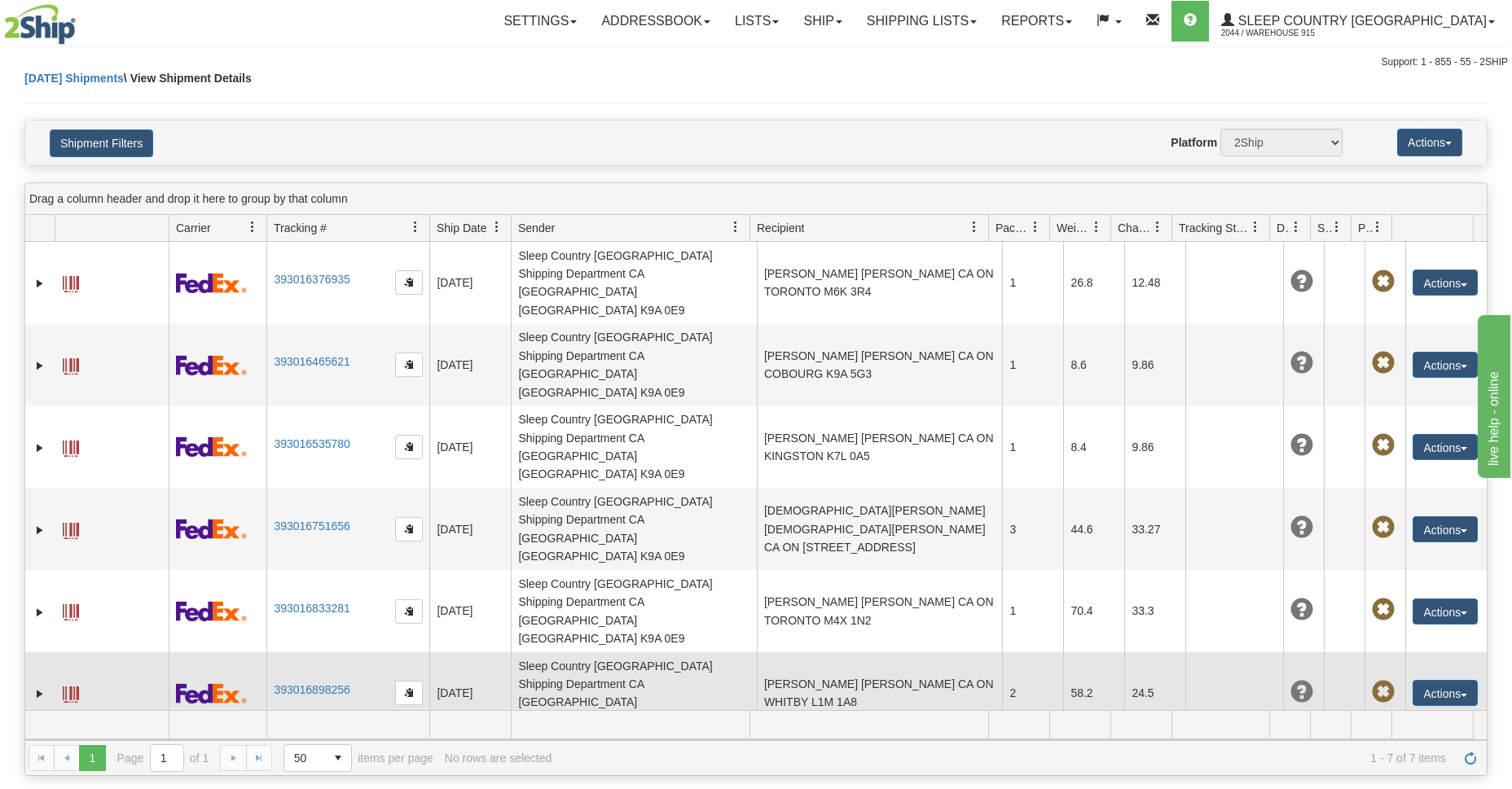
click at [70, 686] on span at bounding box center [70, 694] width 16 height 16
